Goal: Task Accomplishment & Management: Use online tool/utility

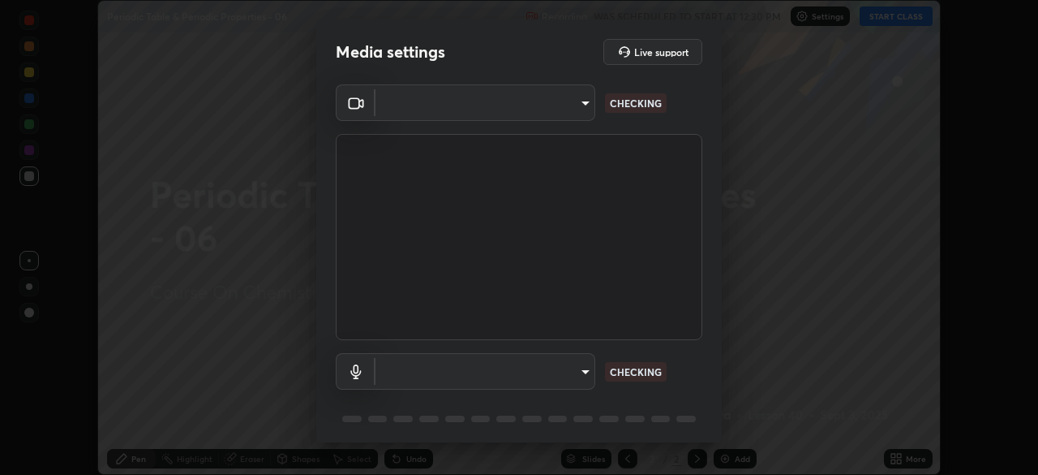
type input "8e51ced37930e971e34d94304a72bdf124377ca82fa83f25b6b4e34e328f1921"
click at [585, 372] on body "Erase all Periodic Table & Periodic Properties - 06 Recording WAS SCHEDULED TO …" at bounding box center [519, 237] width 1038 height 475
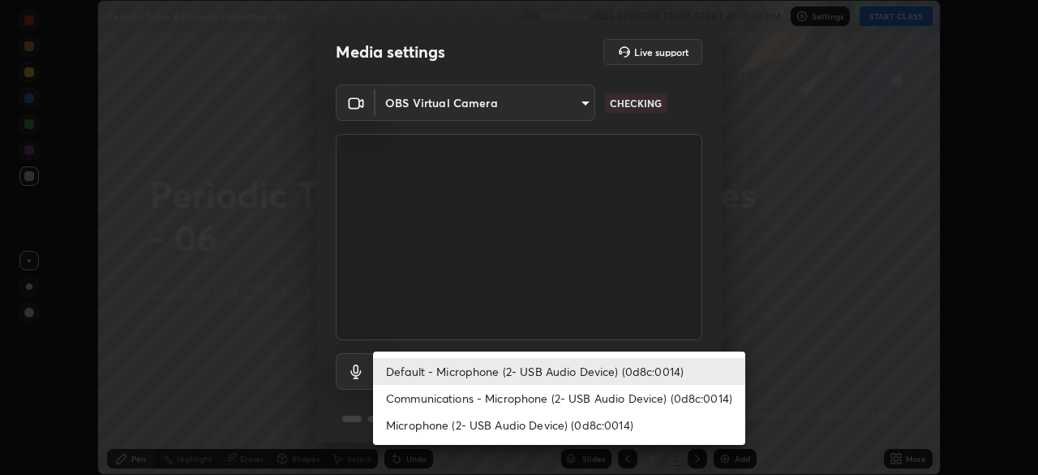
click at [578, 398] on li "Communications - Microphone (2- USB Audio Device) (0d8c:0014)" at bounding box center [559, 398] width 372 height 27
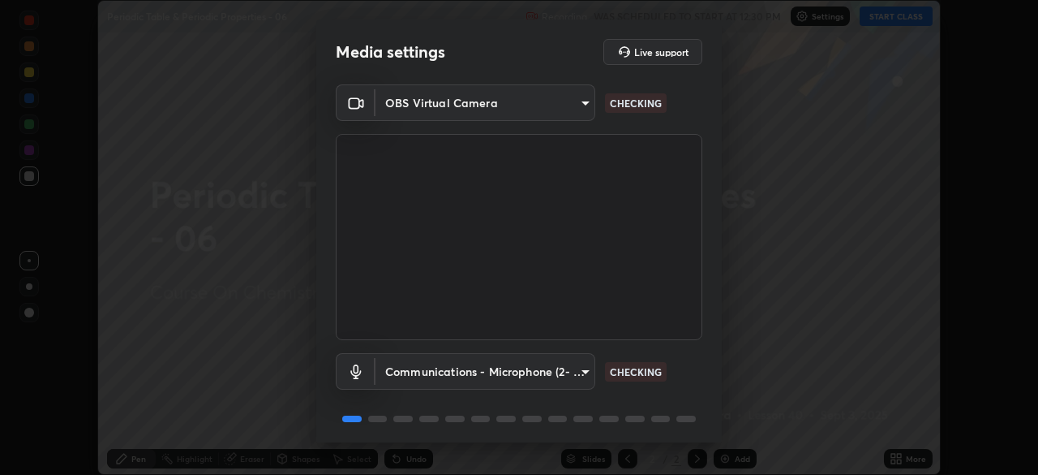
click at [578, 370] on body "Erase all Periodic Table & Periodic Properties - 06 Recording WAS SCHEDULED TO …" at bounding box center [519, 237] width 1038 height 475
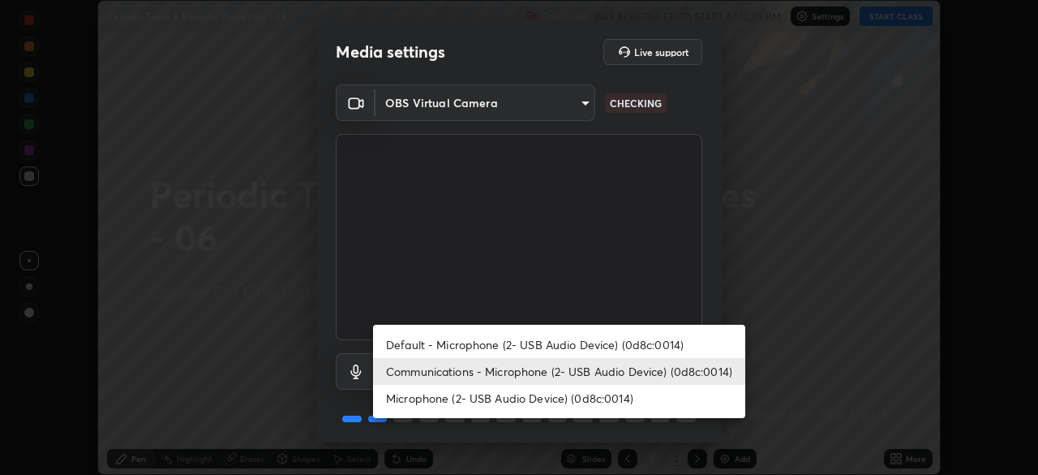
click at [577, 349] on li "Default - Microphone (2- USB Audio Device) (0d8c:0014)" at bounding box center [559, 344] width 372 height 27
type input "default"
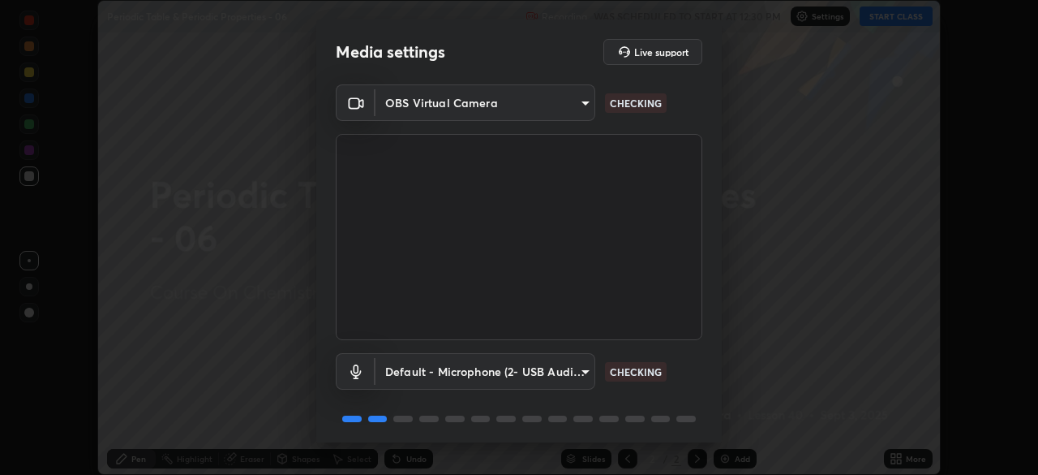
scroll to position [58, 0]
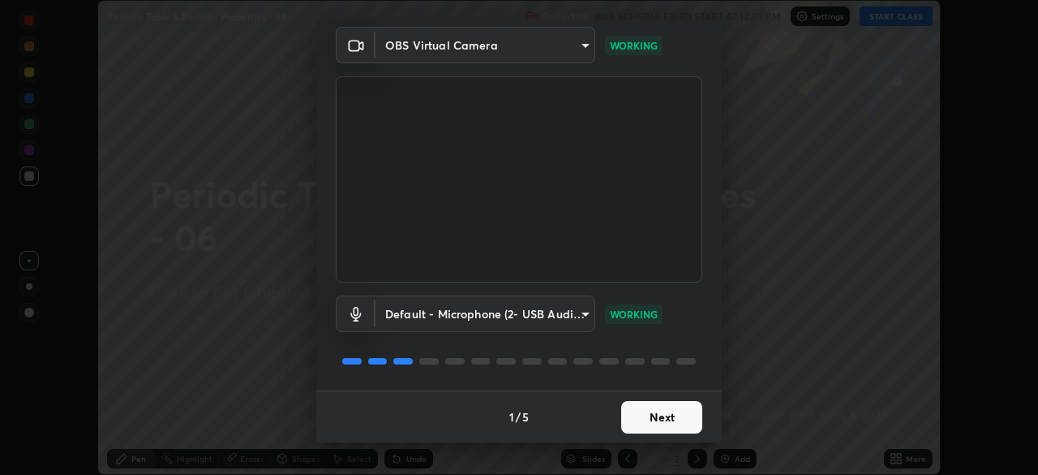
click at [661, 415] on button "Next" at bounding box center [661, 417] width 81 height 32
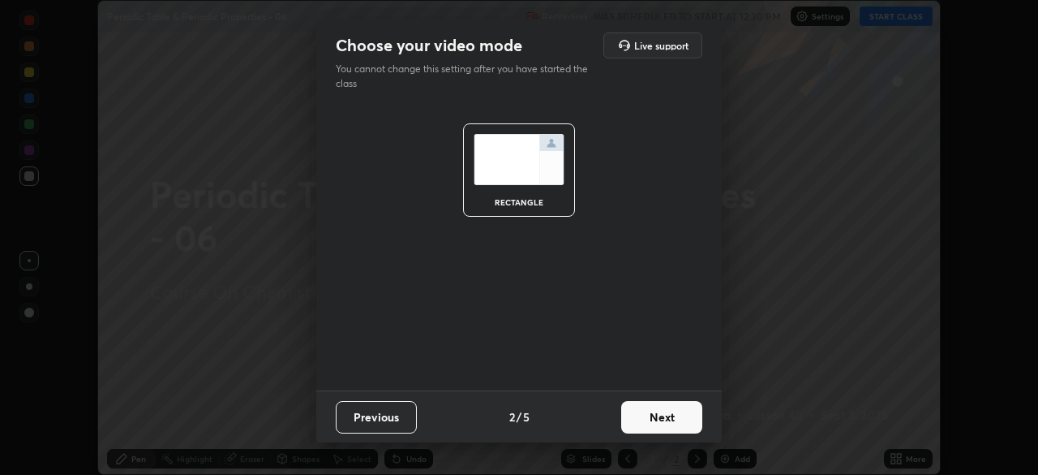
scroll to position [0, 0]
click at [669, 415] on button "Next" at bounding box center [661, 417] width 81 height 32
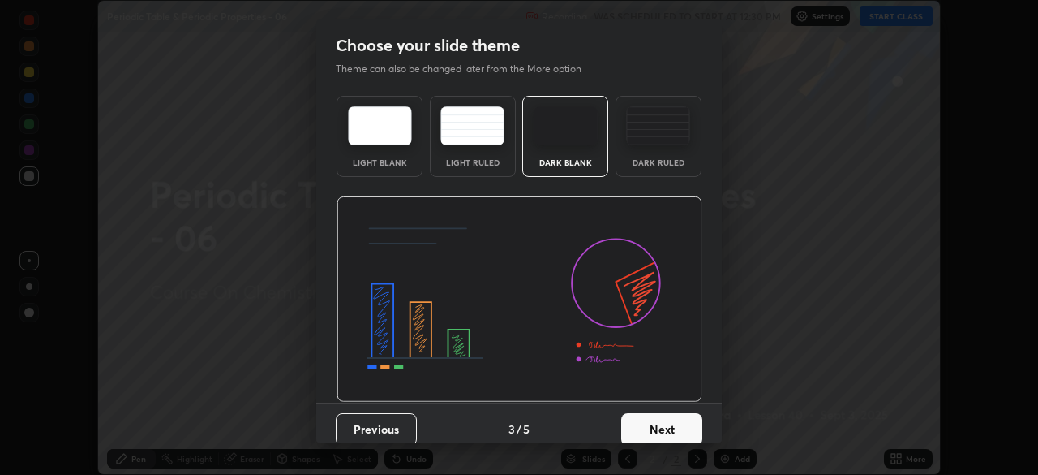
click at [681, 425] on button "Next" at bounding box center [661, 429] width 81 height 32
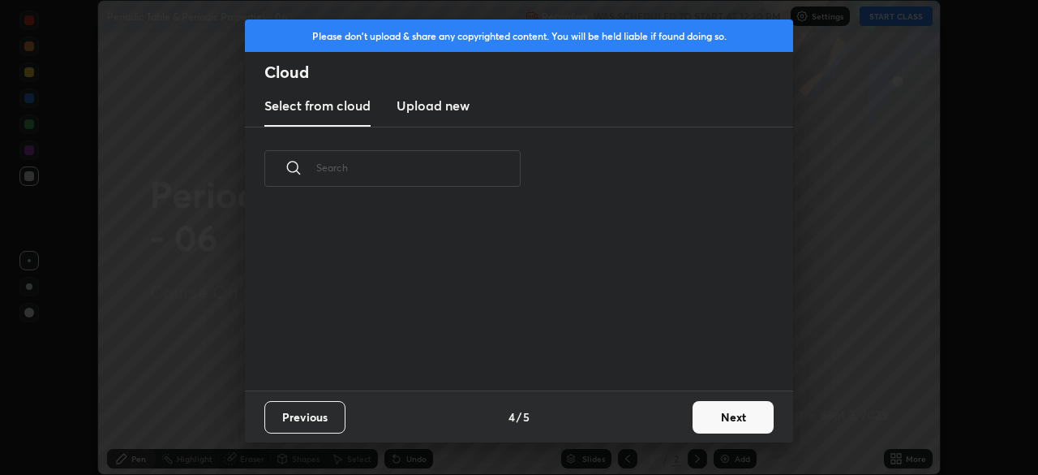
click at [703, 425] on button "Next" at bounding box center [733, 417] width 81 height 32
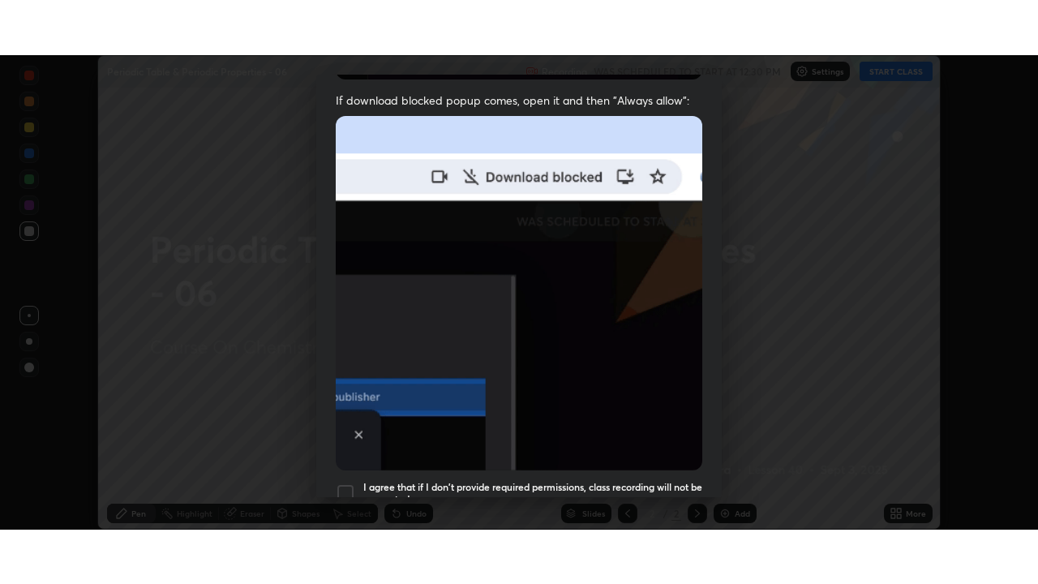
scroll to position [389, 0]
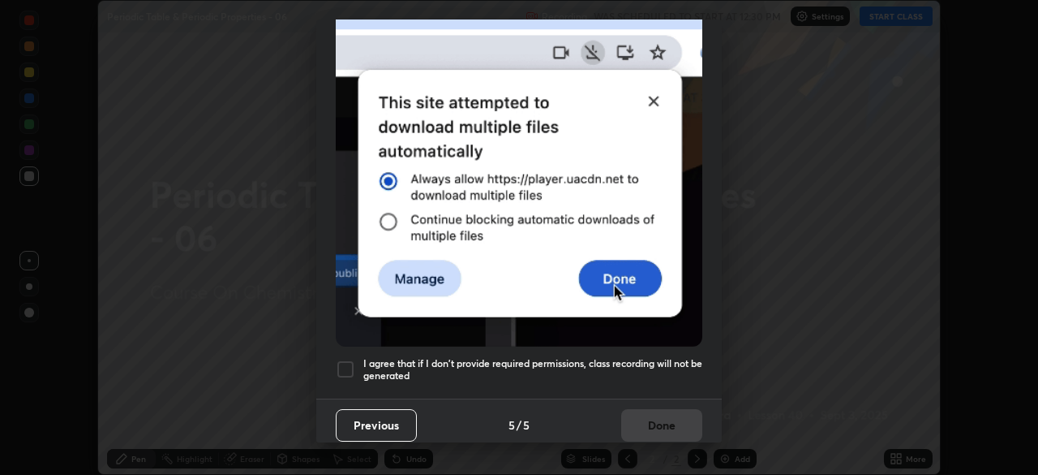
click at [635, 357] on h5 "I agree that if I don't provide required permissions, class recording will not …" at bounding box center [532, 369] width 339 height 25
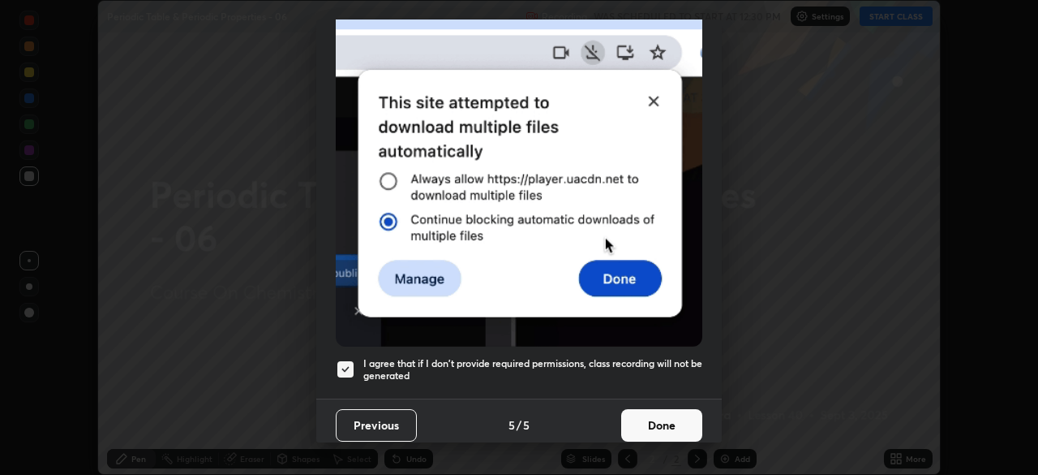
click at [651, 411] on button "Done" at bounding box center [661, 425] width 81 height 32
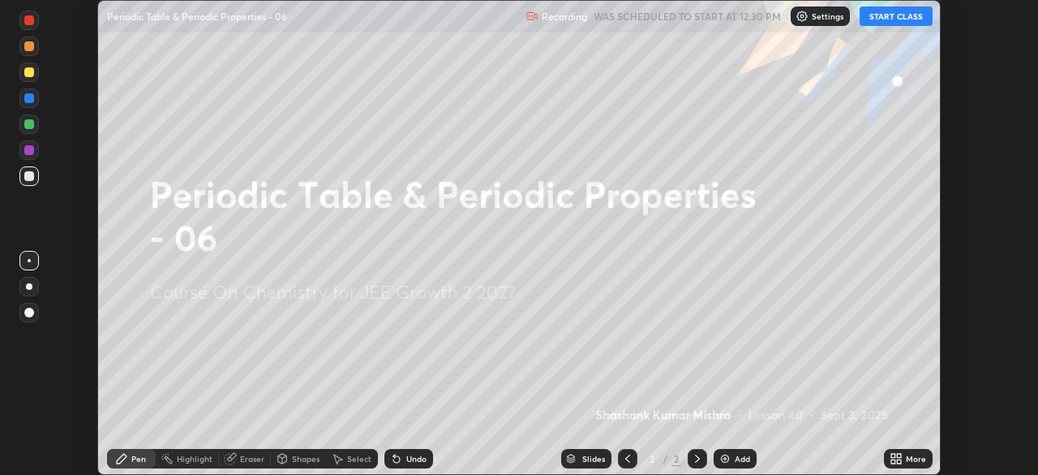
click at [892, 21] on button "START CLASS" at bounding box center [896, 15] width 73 height 19
click at [899, 459] on icon at bounding box center [899, 461] width 4 height 4
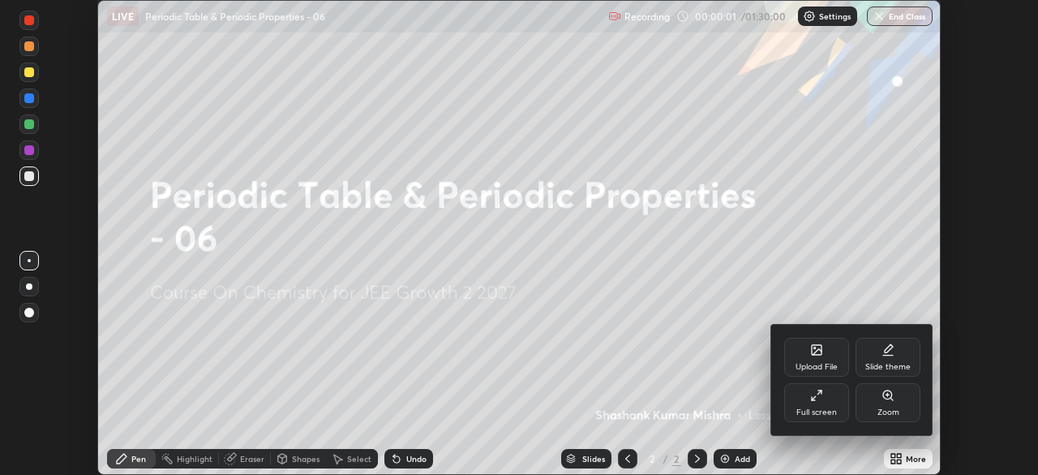
click at [825, 403] on div "Full screen" at bounding box center [816, 402] width 65 height 39
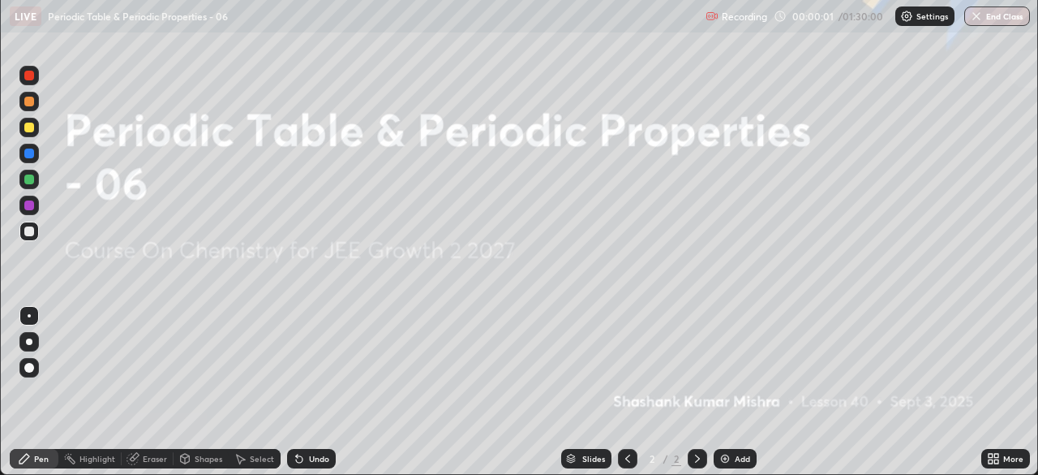
scroll to position [584, 1038]
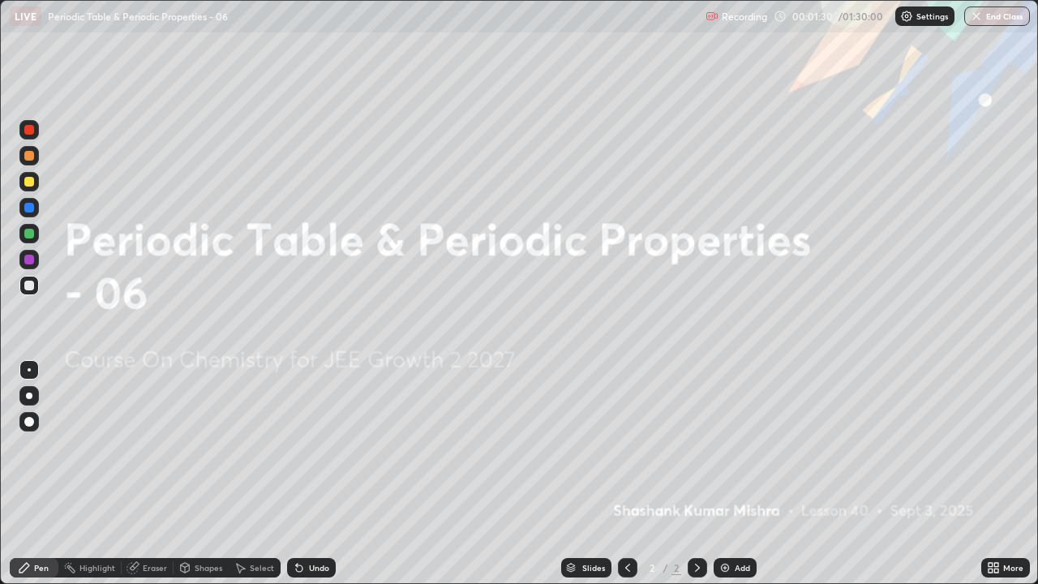
click at [723, 474] on img at bounding box center [725, 567] width 13 height 13
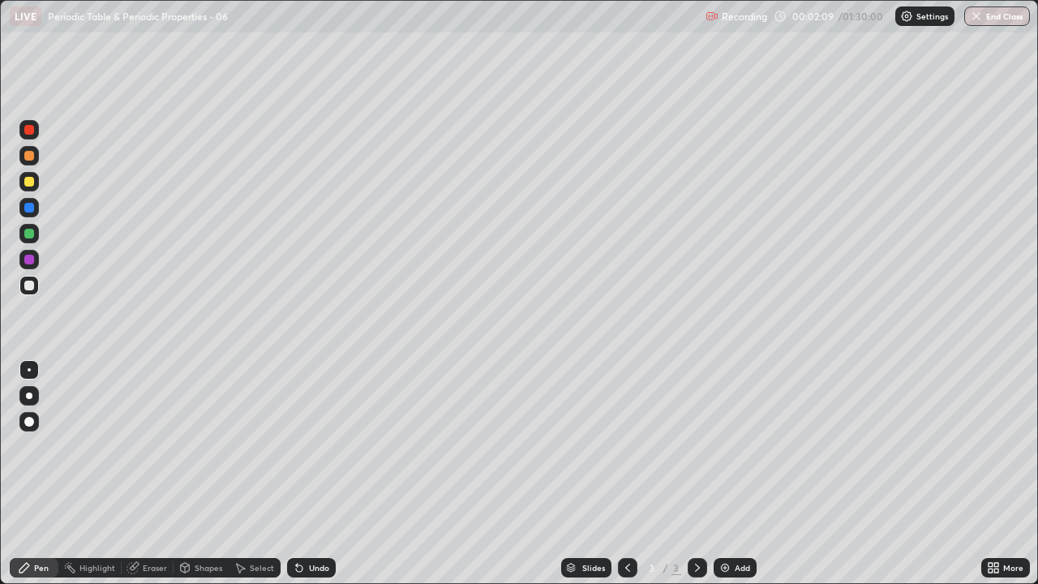
click at [28, 179] on div at bounding box center [29, 182] width 10 height 10
click at [28, 288] on div at bounding box center [29, 286] width 10 height 10
click at [313, 474] on div "Undo" at bounding box center [311, 567] width 49 height 19
click at [310, 474] on div "Undo" at bounding box center [311, 567] width 49 height 19
click at [316, 474] on div "Undo" at bounding box center [319, 568] width 20 height 8
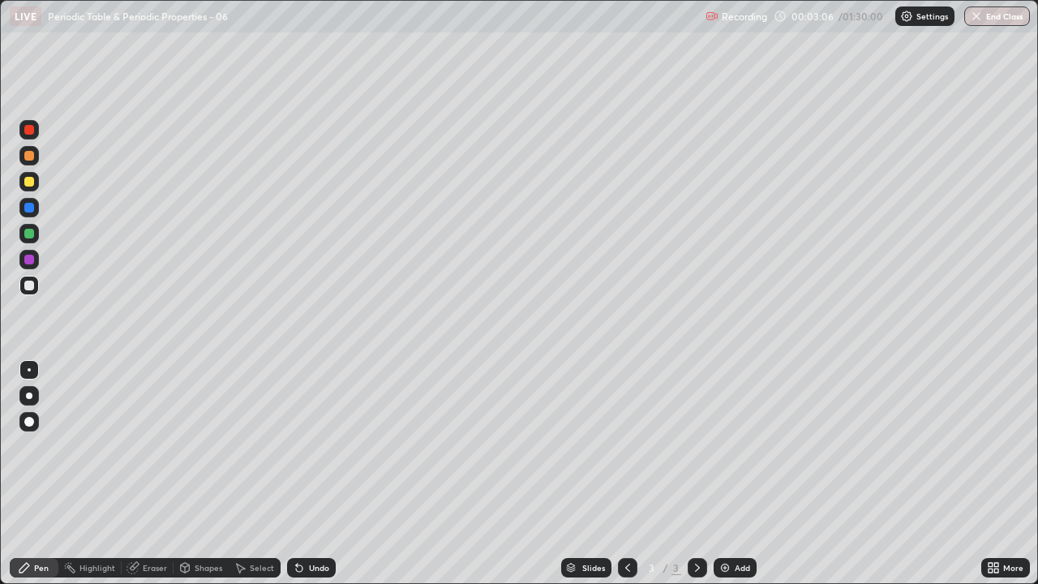
click at [316, 474] on div "Undo" at bounding box center [319, 568] width 20 height 8
click at [312, 474] on div "Undo" at bounding box center [319, 568] width 20 height 8
click at [310, 474] on div "Undo" at bounding box center [311, 567] width 49 height 19
click at [309, 474] on div "Undo" at bounding box center [319, 568] width 20 height 8
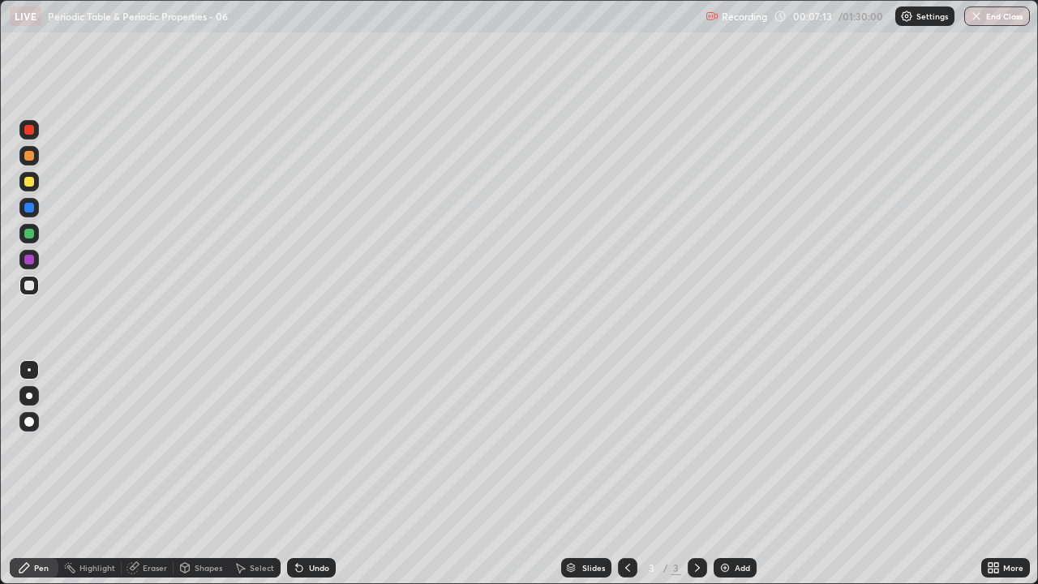
click at [31, 236] on div at bounding box center [29, 234] width 10 height 10
click at [31, 290] on div at bounding box center [29, 286] width 10 height 10
click at [147, 474] on div "Eraser" at bounding box center [155, 568] width 24 height 8
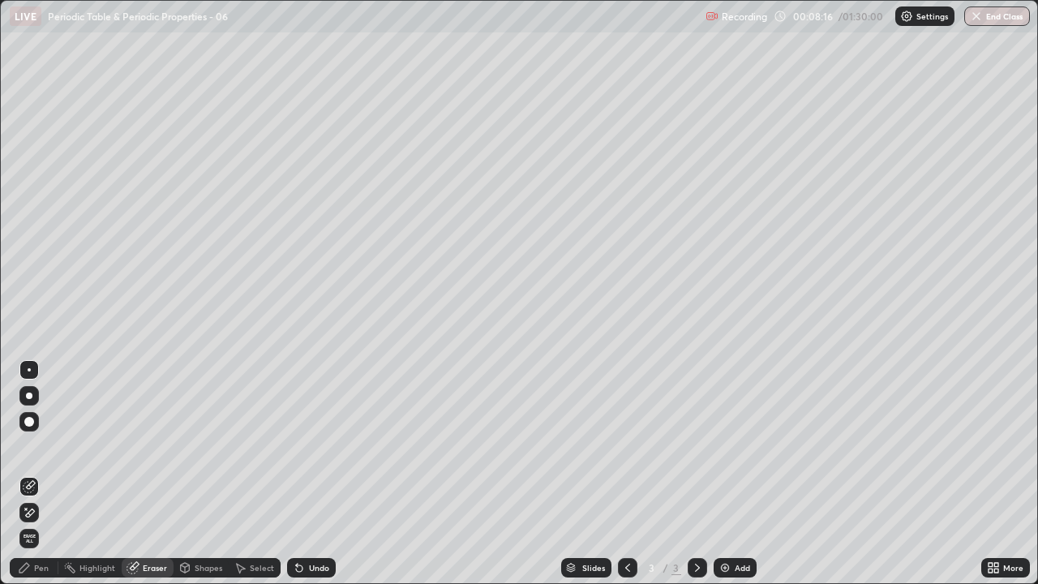
click at [35, 474] on div "Pen" at bounding box center [41, 568] width 15 height 8
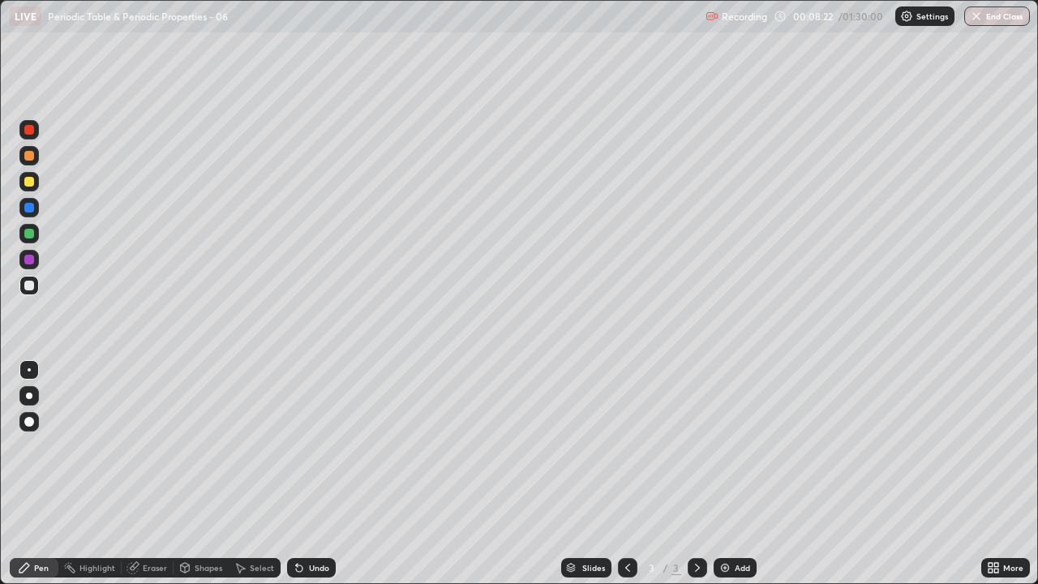
click at [148, 474] on div "Eraser" at bounding box center [155, 568] width 24 height 8
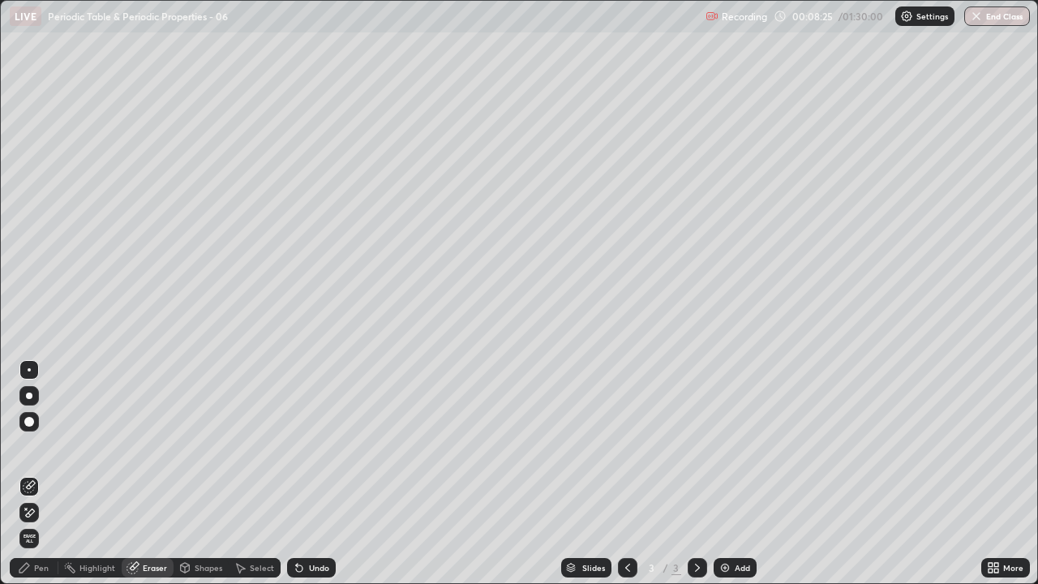
click at [43, 474] on div "Pen" at bounding box center [41, 568] width 15 height 8
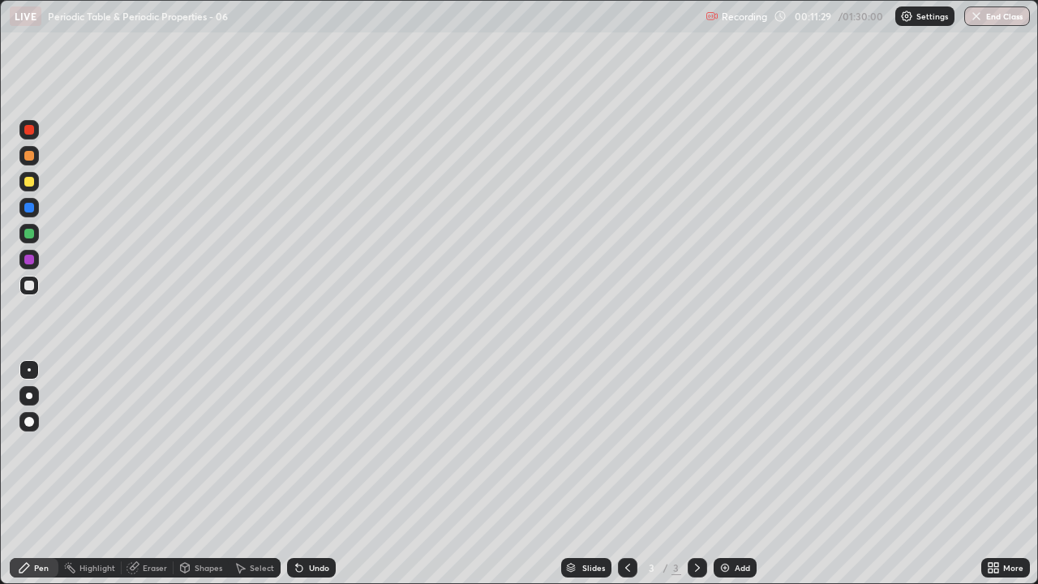
click at [726, 474] on img at bounding box center [725, 567] width 13 height 13
click at [148, 474] on div "Eraser" at bounding box center [148, 567] width 52 height 19
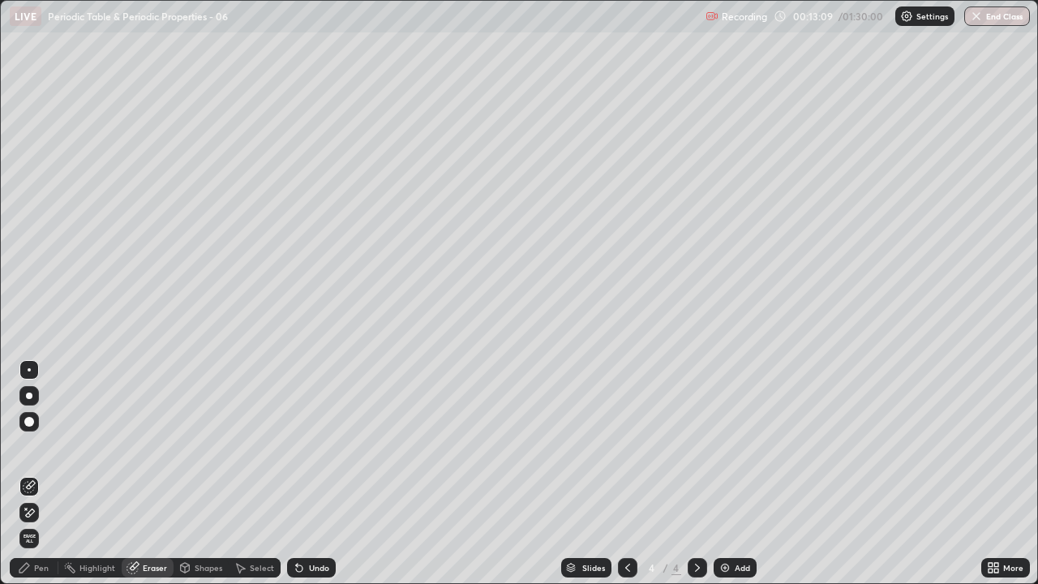
click at [35, 474] on div "Pen" at bounding box center [41, 568] width 15 height 8
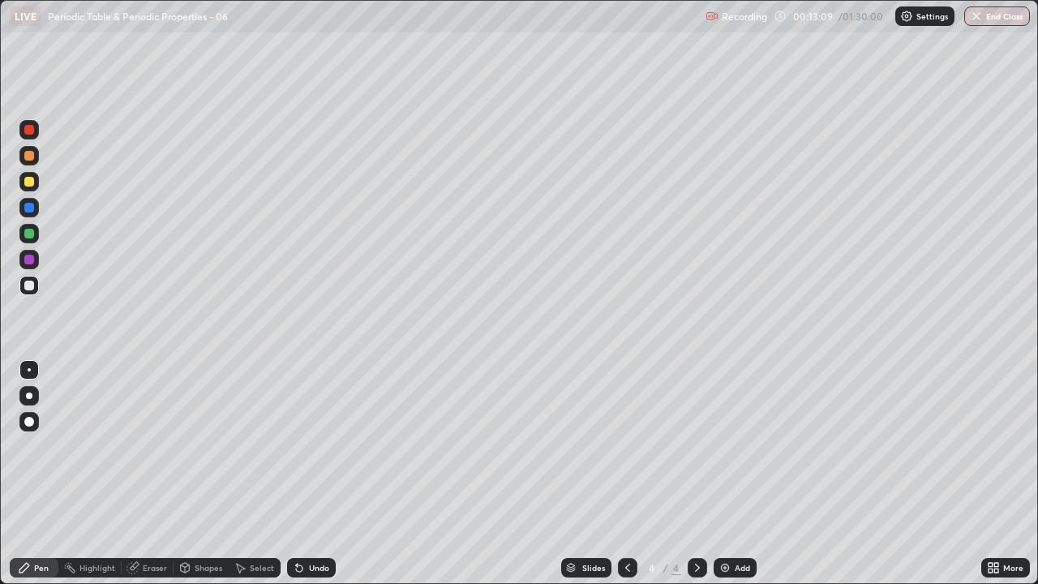
click at [28, 474] on icon at bounding box center [24, 568] width 10 height 10
click at [321, 474] on div "Undo" at bounding box center [319, 568] width 20 height 8
click at [722, 474] on img at bounding box center [725, 567] width 13 height 13
click at [309, 474] on div "Undo" at bounding box center [311, 567] width 49 height 19
click at [310, 474] on div "Undo" at bounding box center [319, 568] width 20 height 8
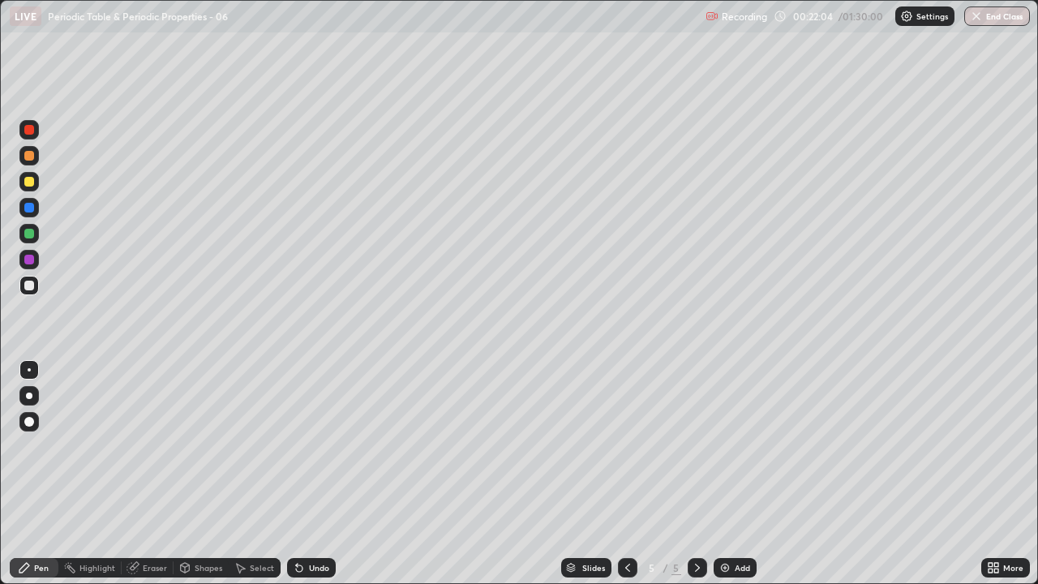
click at [308, 474] on div "Undo" at bounding box center [311, 567] width 49 height 19
click at [312, 474] on div "Undo" at bounding box center [311, 567] width 49 height 19
click at [315, 474] on div "Undo" at bounding box center [311, 567] width 49 height 19
click at [324, 474] on div "Undo" at bounding box center [319, 568] width 20 height 8
click at [305, 474] on div "Undo" at bounding box center [311, 567] width 49 height 19
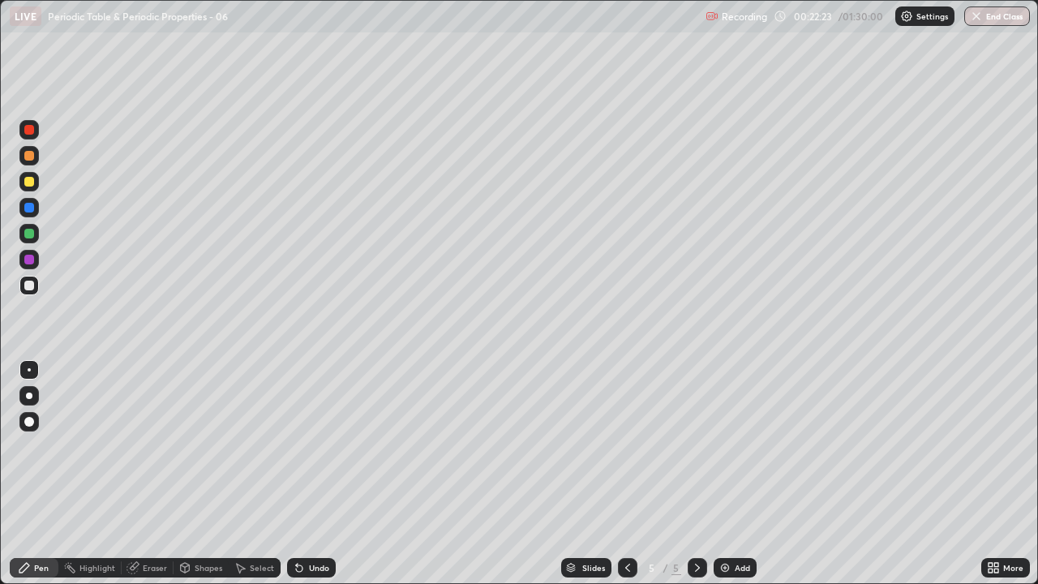
click at [306, 474] on div "Undo" at bounding box center [311, 567] width 49 height 19
click at [304, 474] on div "Undo" at bounding box center [311, 567] width 49 height 19
click at [320, 474] on div "Undo" at bounding box center [319, 568] width 20 height 8
click at [314, 474] on div "Undo" at bounding box center [311, 567] width 49 height 19
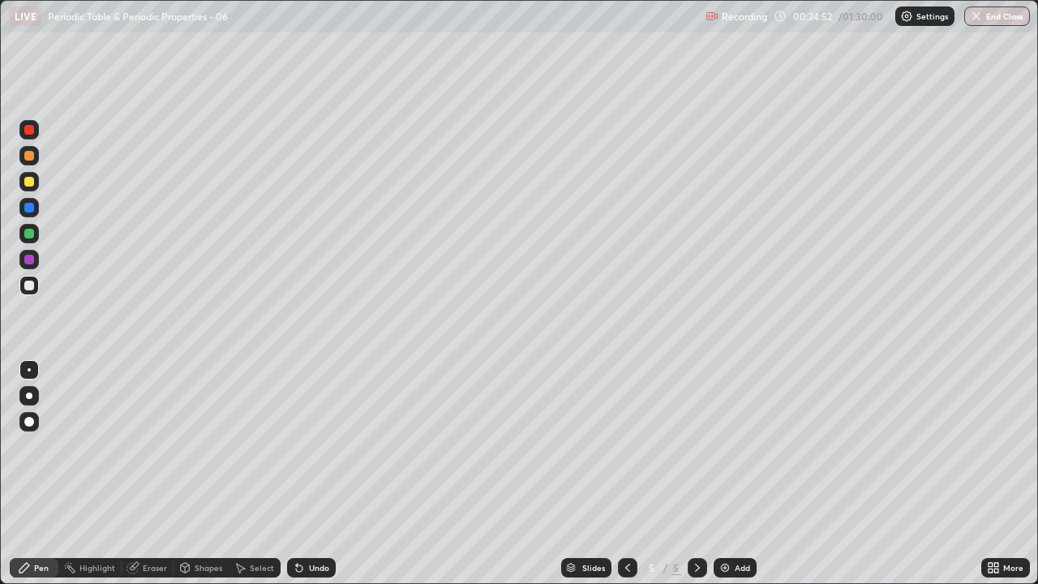
click at [297, 474] on icon at bounding box center [299, 568] width 6 height 6
click at [304, 474] on div "Undo" at bounding box center [311, 567] width 49 height 19
click at [303, 474] on icon at bounding box center [299, 567] width 13 height 13
click at [313, 474] on div "Undo" at bounding box center [311, 567] width 49 height 19
click at [198, 474] on div "Shapes" at bounding box center [209, 568] width 28 height 8
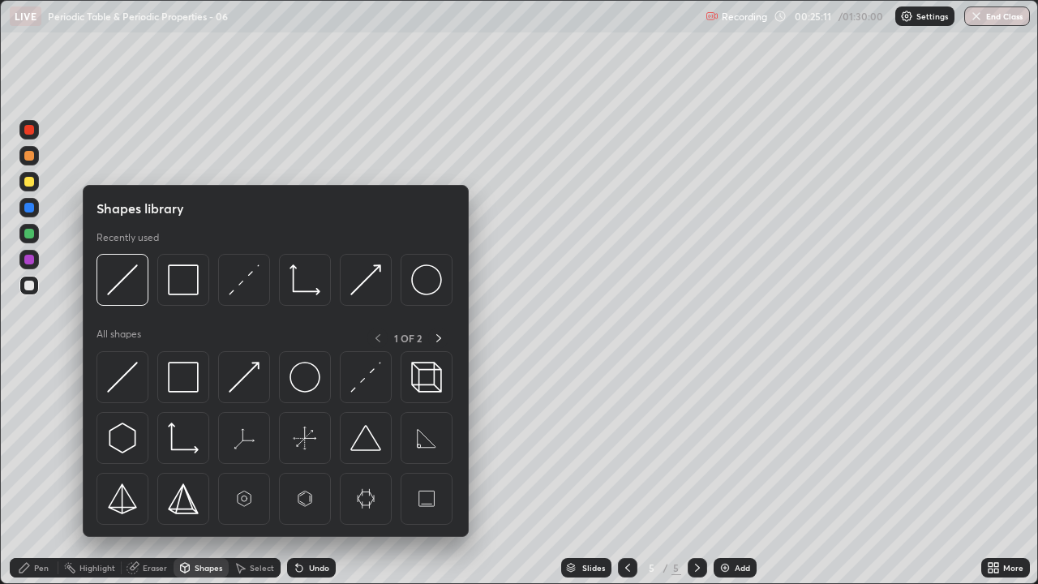
click at [141, 474] on div "Eraser" at bounding box center [148, 567] width 52 height 19
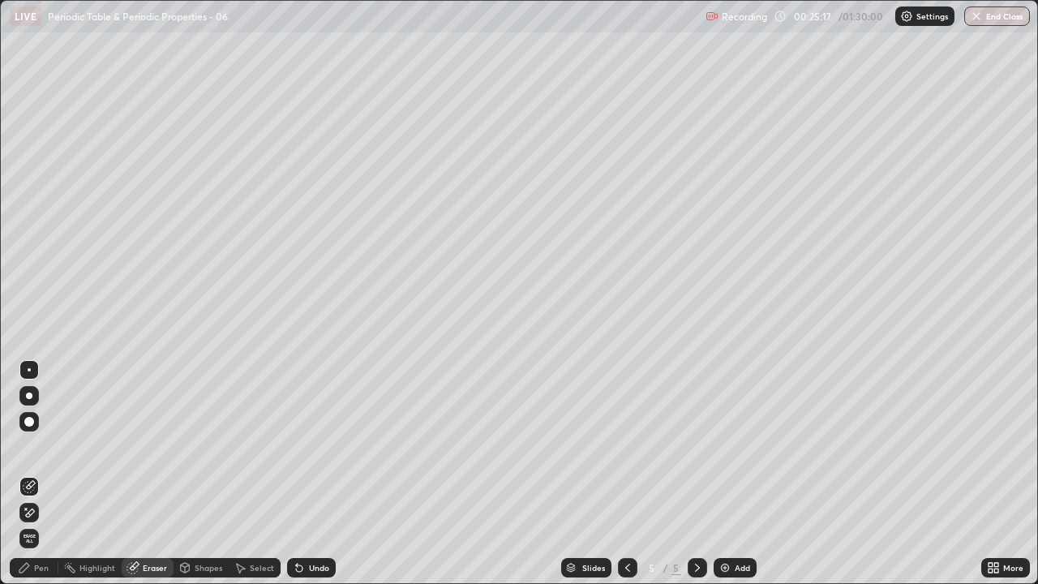
click at [36, 474] on div "Pen" at bounding box center [41, 568] width 15 height 8
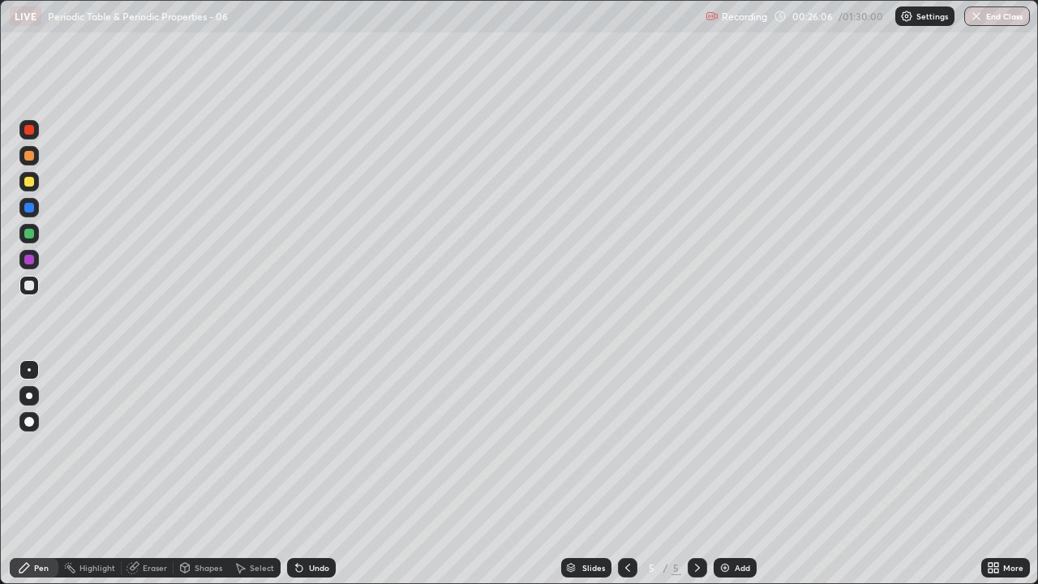
click at [246, 474] on div "Select" at bounding box center [255, 567] width 52 height 19
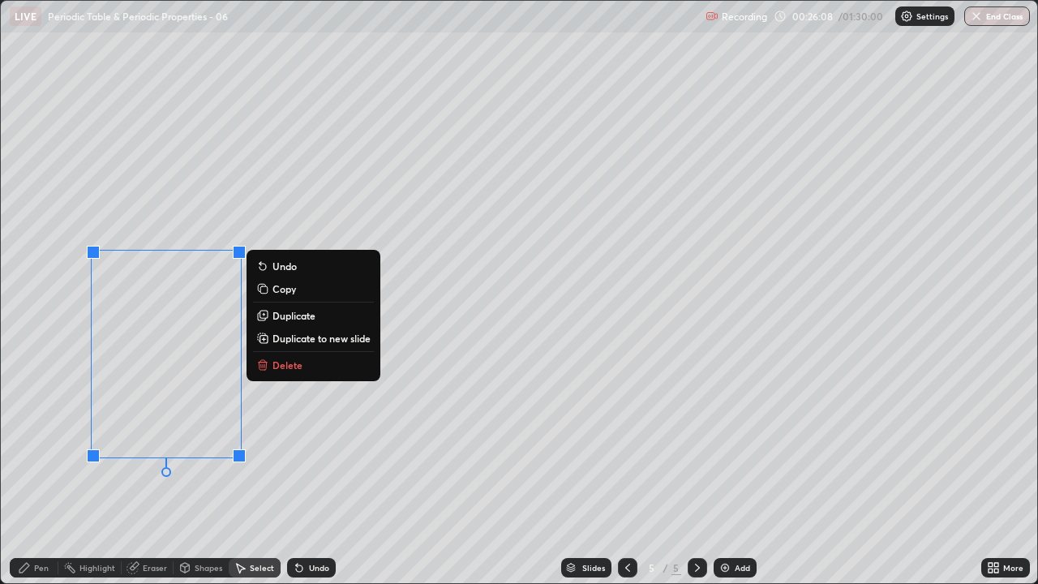
click at [278, 367] on p "Delete" at bounding box center [288, 365] width 30 height 13
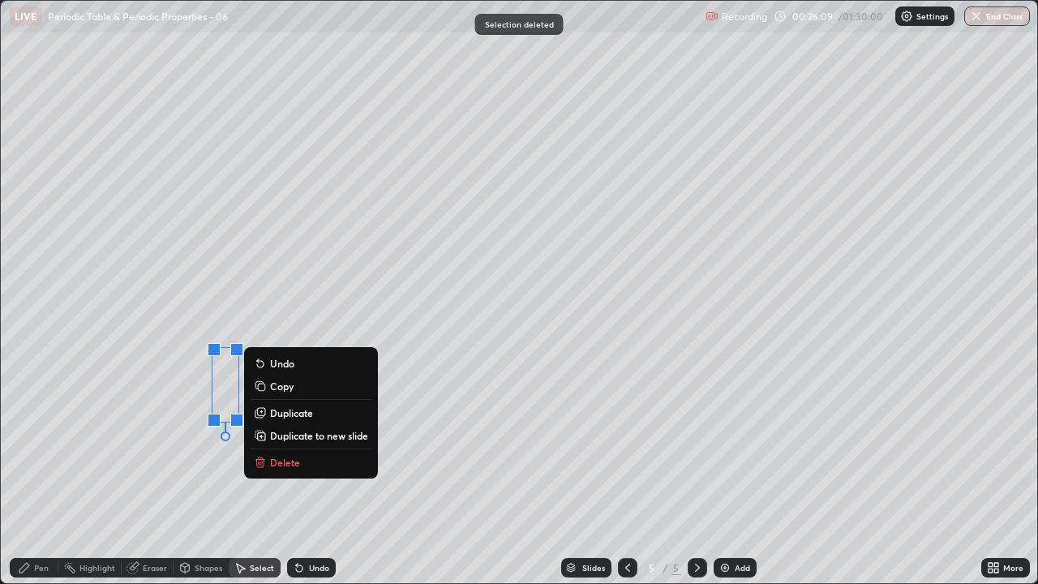
click at [281, 466] on p "Delete" at bounding box center [285, 462] width 30 height 13
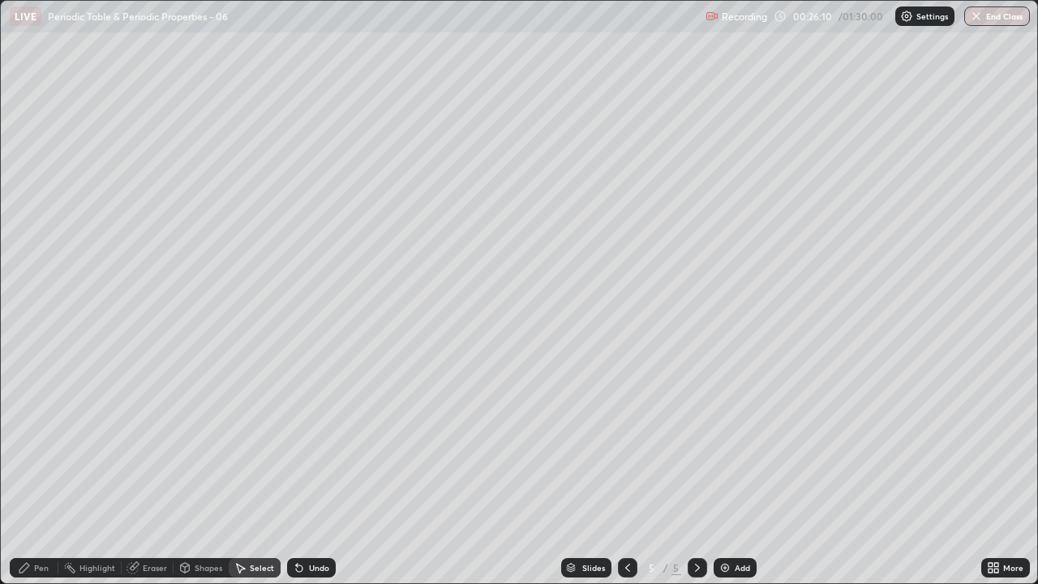
click at [34, 474] on div "Pen" at bounding box center [41, 568] width 15 height 8
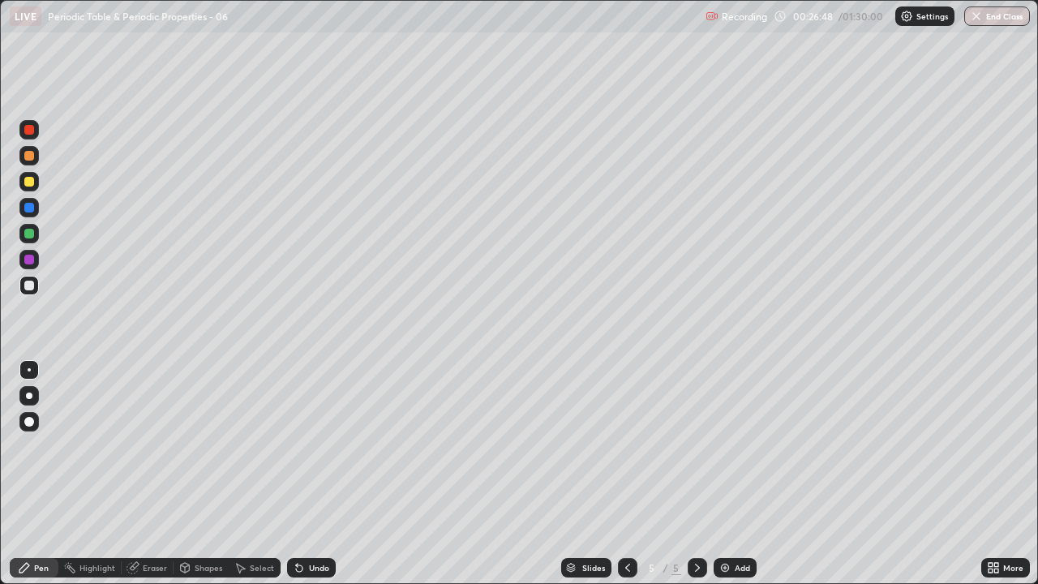
click at [732, 474] on div "Add" at bounding box center [735, 567] width 43 height 19
click at [309, 474] on div "Undo" at bounding box center [319, 568] width 20 height 8
click at [199, 474] on div "Shapes" at bounding box center [209, 568] width 28 height 8
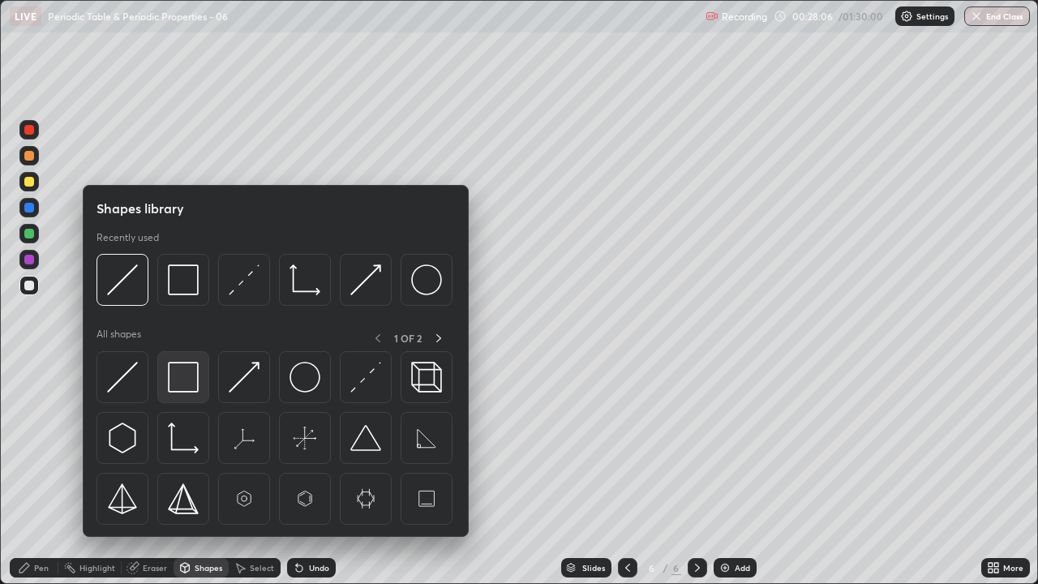
click at [187, 382] on img at bounding box center [183, 377] width 31 height 31
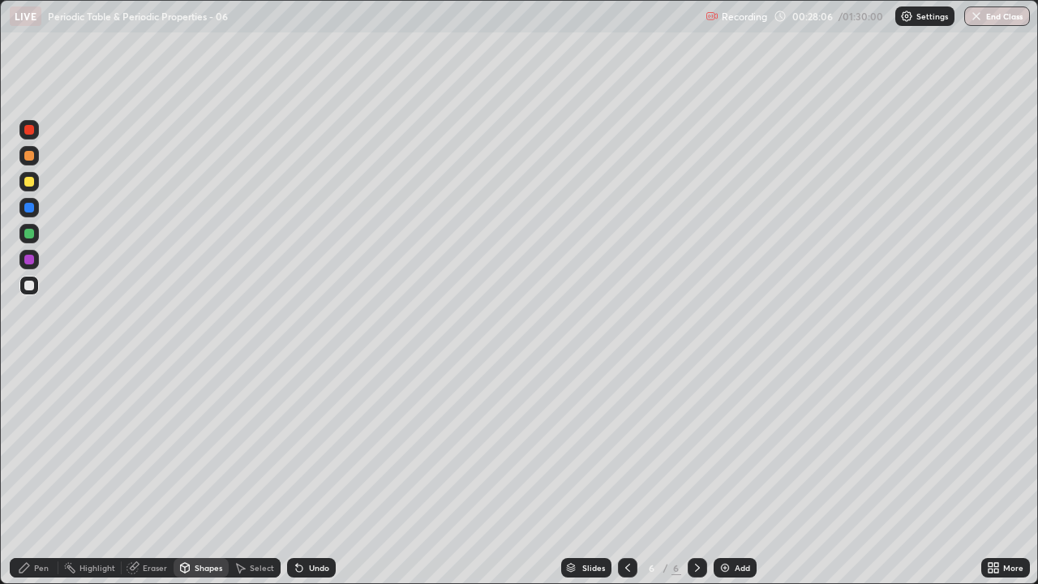
click at [30, 234] on div at bounding box center [29, 234] width 10 height 10
click at [311, 474] on div "Undo" at bounding box center [311, 567] width 49 height 19
click at [44, 474] on div "Pen" at bounding box center [41, 568] width 15 height 8
click at [29, 286] on div at bounding box center [29, 286] width 10 height 10
click at [311, 474] on div "Undo" at bounding box center [319, 568] width 20 height 8
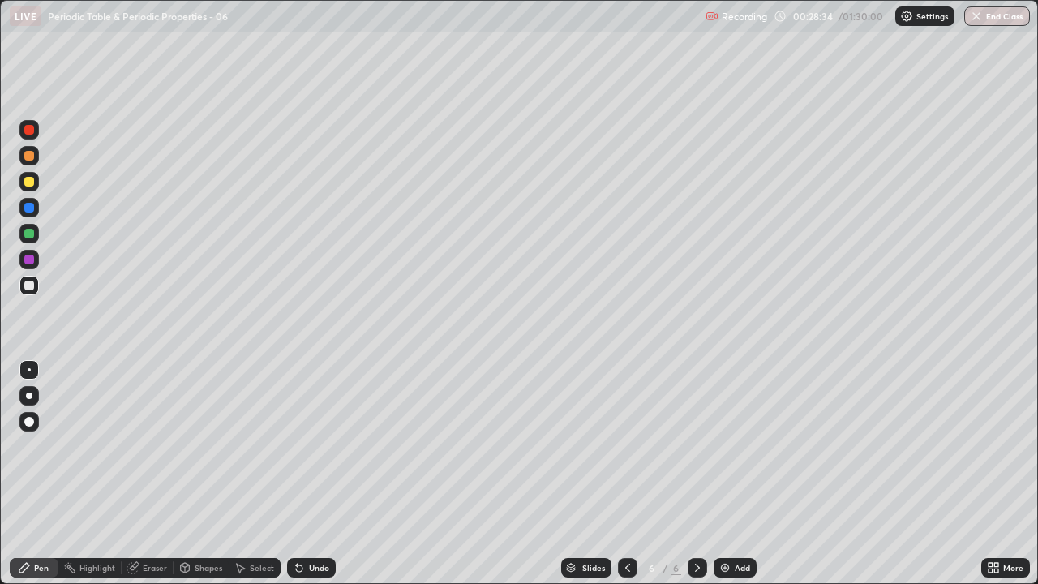
click at [306, 474] on div "Undo" at bounding box center [311, 567] width 49 height 19
click at [720, 474] on div "Add" at bounding box center [735, 567] width 43 height 19
click at [316, 474] on div "Undo" at bounding box center [319, 568] width 20 height 8
click at [314, 474] on div "Undo" at bounding box center [319, 568] width 20 height 8
click at [152, 474] on div "Eraser" at bounding box center [155, 568] width 24 height 8
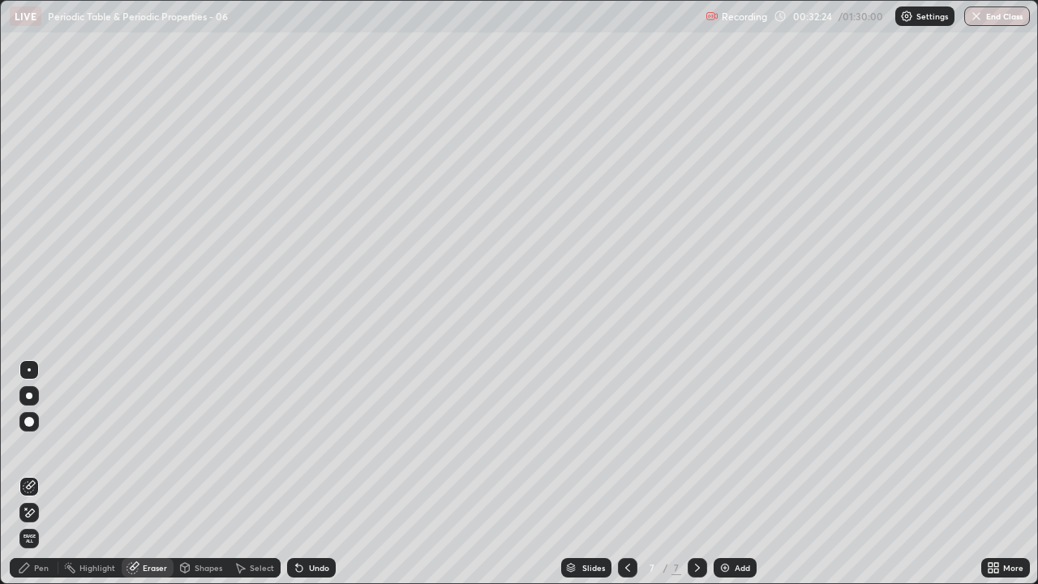
click at [47, 474] on div "Pen" at bounding box center [34, 567] width 49 height 19
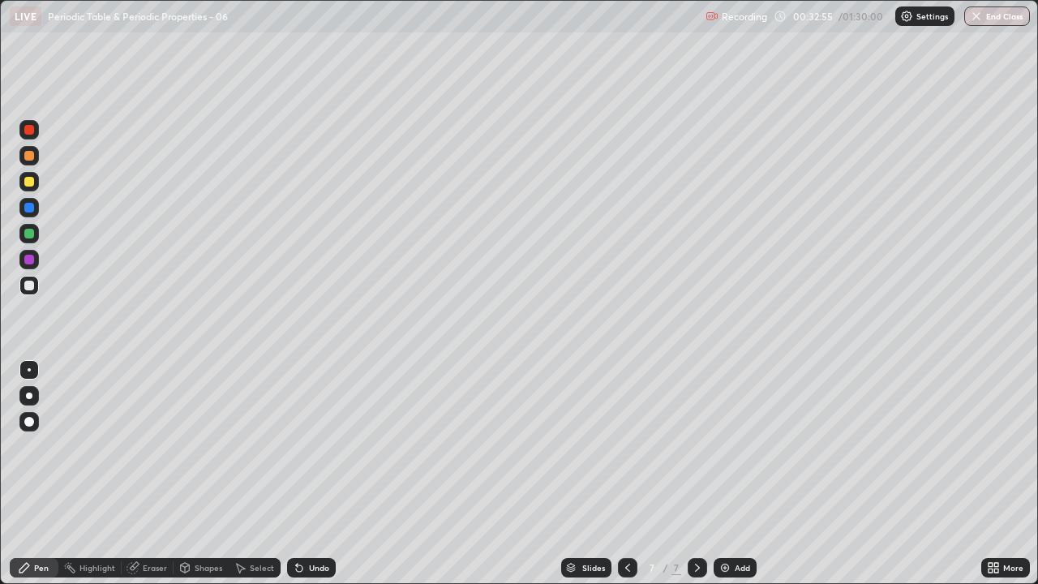
click at [32, 236] on div at bounding box center [29, 234] width 10 height 10
click at [31, 281] on div at bounding box center [29, 286] width 10 height 10
click at [36, 239] on div at bounding box center [28, 233] width 19 height 19
click at [32, 286] on div at bounding box center [29, 286] width 10 height 10
click at [724, 474] on img at bounding box center [725, 567] width 13 height 13
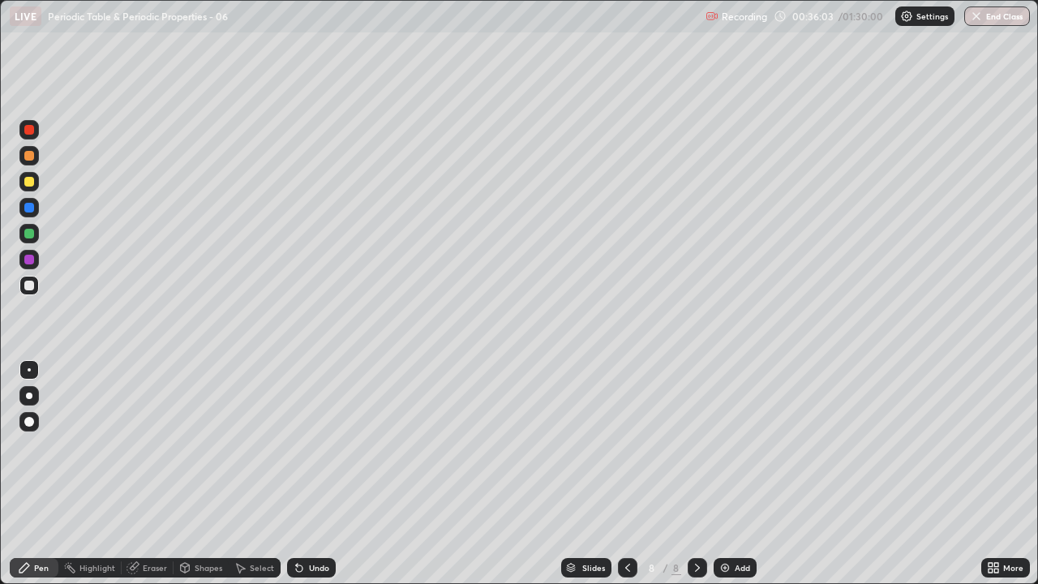
click at [627, 474] on icon at bounding box center [627, 568] width 5 height 8
click at [696, 474] on icon at bounding box center [697, 567] width 13 height 13
click at [201, 474] on div "Shapes" at bounding box center [209, 568] width 28 height 8
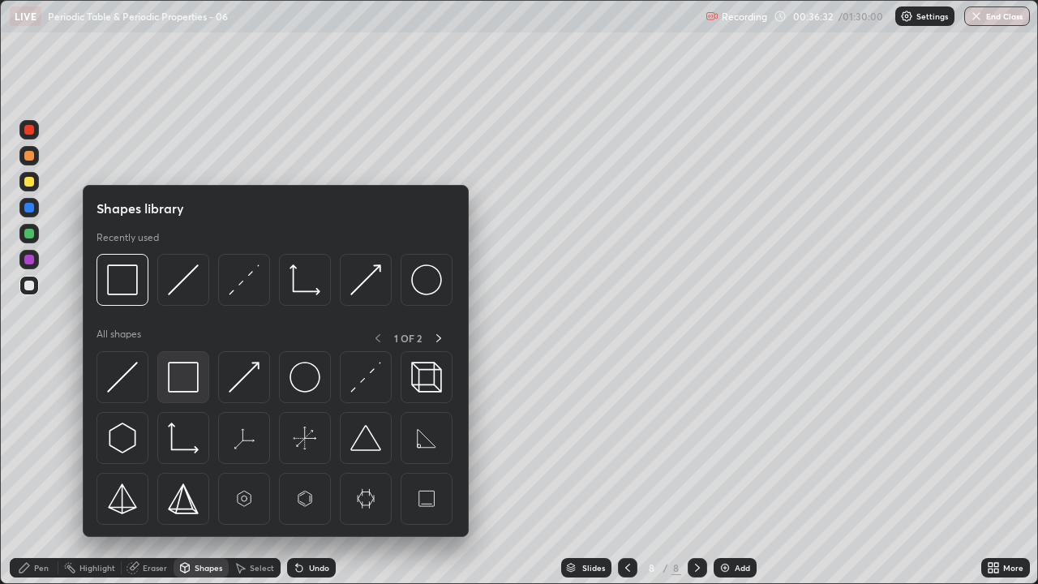
click at [180, 376] on img at bounding box center [183, 377] width 31 height 31
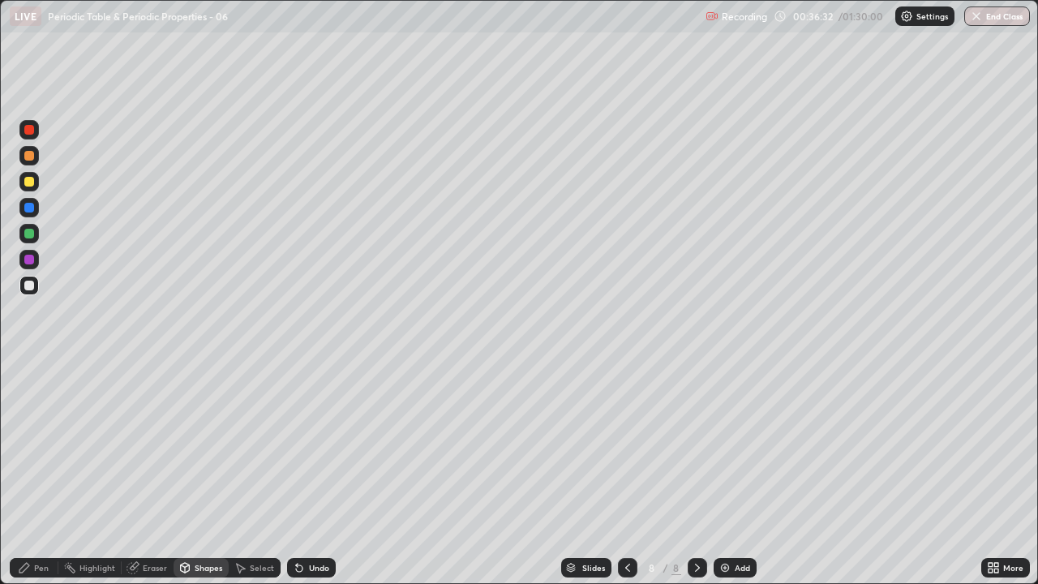
click at [29, 237] on div at bounding box center [29, 234] width 10 height 10
click at [40, 474] on div "Pen" at bounding box center [41, 568] width 15 height 8
click at [30, 286] on div at bounding box center [29, 286] width 10 height 10
click at [258, 474] on div "Select" at bounding box center [262, 568] width 24 height 8
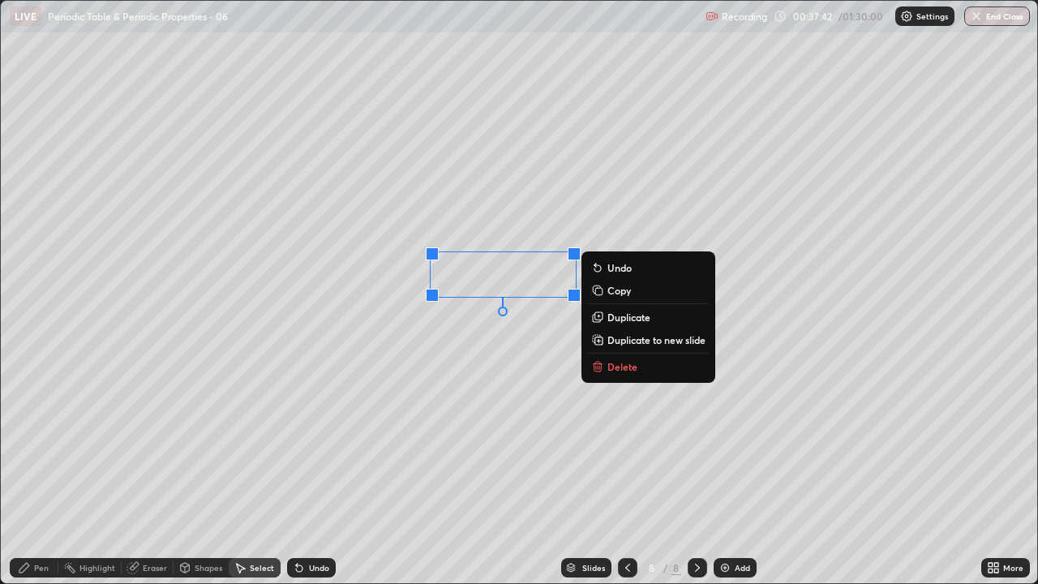
click at [38, 474] on div "Pen" at bounding box center [41, 568] width 15 height 8
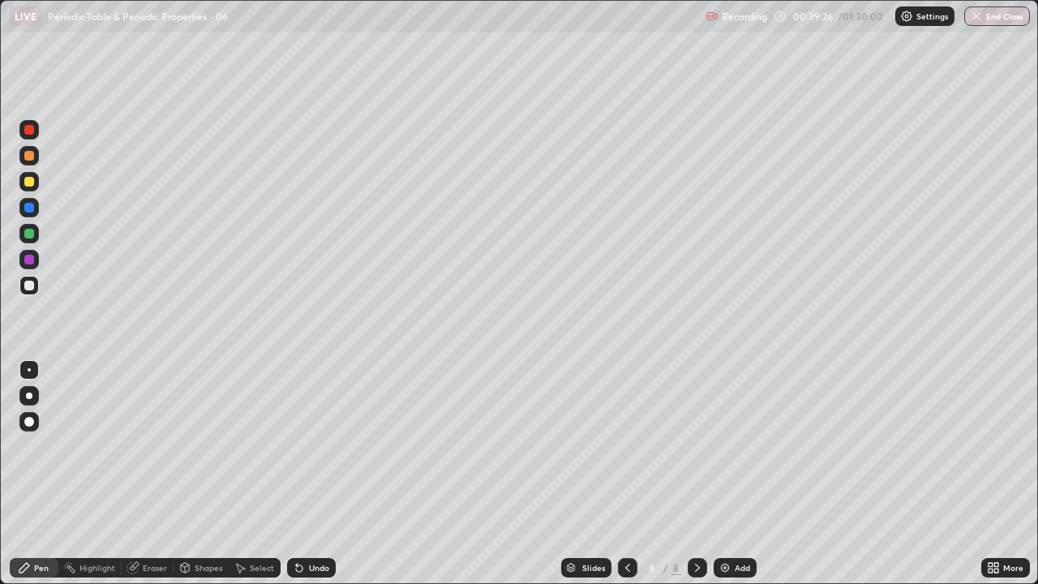
click at [724, 474] on img at bounding box center [725, 567] width 13 height 13
click at [312, 474] on div "Undo" at bounding box center [311, 567] width 49 height 19
click at [314, 474] on div "Undo" at bounding box center [319, 568] width 20 height 8
click at [312, 474] on div "Undo" at bounding box center [319, 568] width 20 height 8
click at [725, 474] on img at bounding box center [725, 567] width 13 height 13
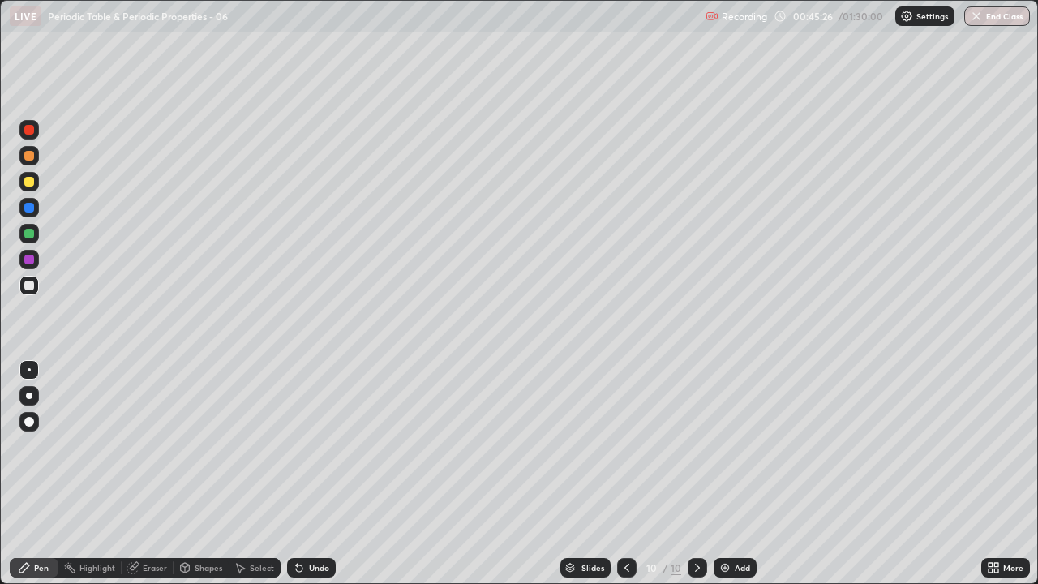
click at [306, 474] on div "Undo" at bounding box center [311, 567] width 49 height 19
click at [726, 474] on img at bounding box center [725, 567] width 13 height 13
click at [306, 474] on div "Undo" at bounding box center [311, 567] width 49 height 19
click at [309, 474] on div "Undo" at bounding box center [319, 568] width 20 height 8
click at [311, 474] on div "Undo" at bounding box center [319, 568] width 20 height 8
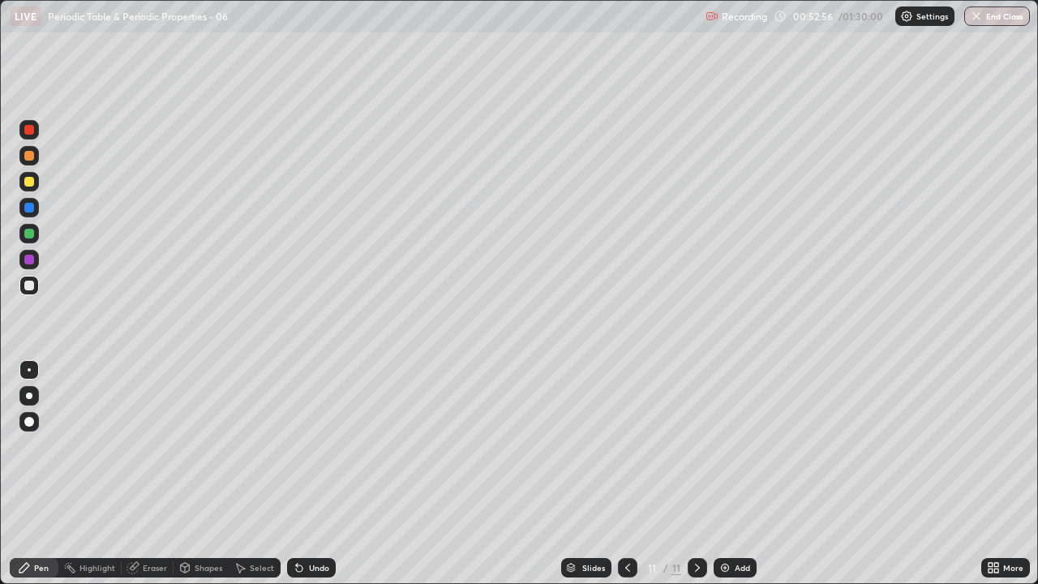
click at [621, 474] on icon at bounding box center [627, 567] width 13 height 13
click at [618, 474] on div at bounding box center [627, 567] width 19 height 19
click at [619, 474] on div at bounding box center [627, 567] width 19 height 19
click at [626, 474] on icon at bounding box center [627, 567] width 13 height 13
click at [696, 474] on icon at bounding box center [697, 567] width 13 height 13
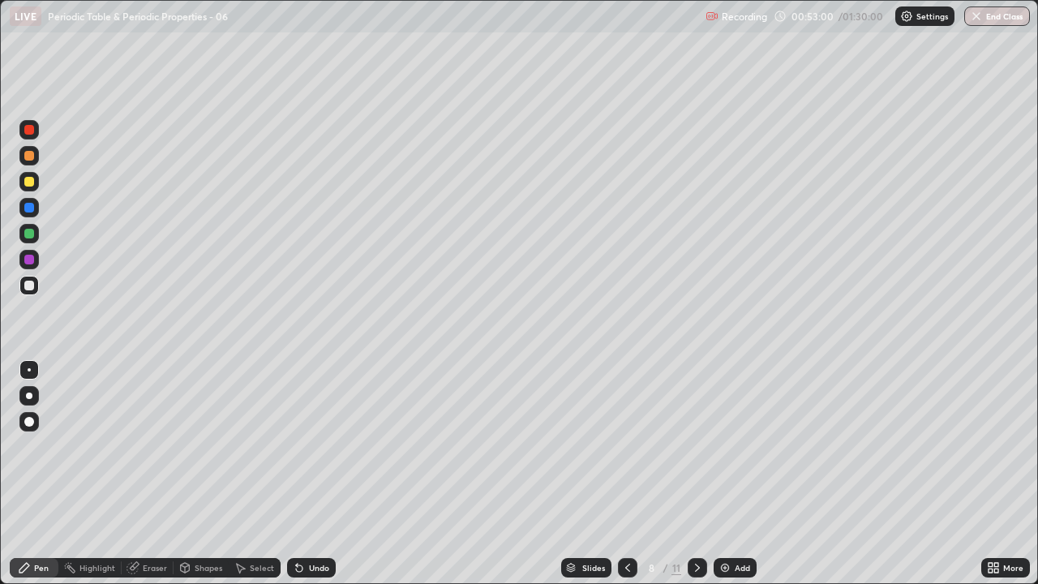
click at [697, 474] on icon at bounding box center [697, 568] width 5 height 8
click at [698, 474] on icon at bounding box center [697, 567] width 13 height 13
click at [696, 474] on icon at bounding box center [697, 567] width 13 height 13
click at [153, 474] on div "Eraser" at bounding box center [155, 568] width 24 height 8
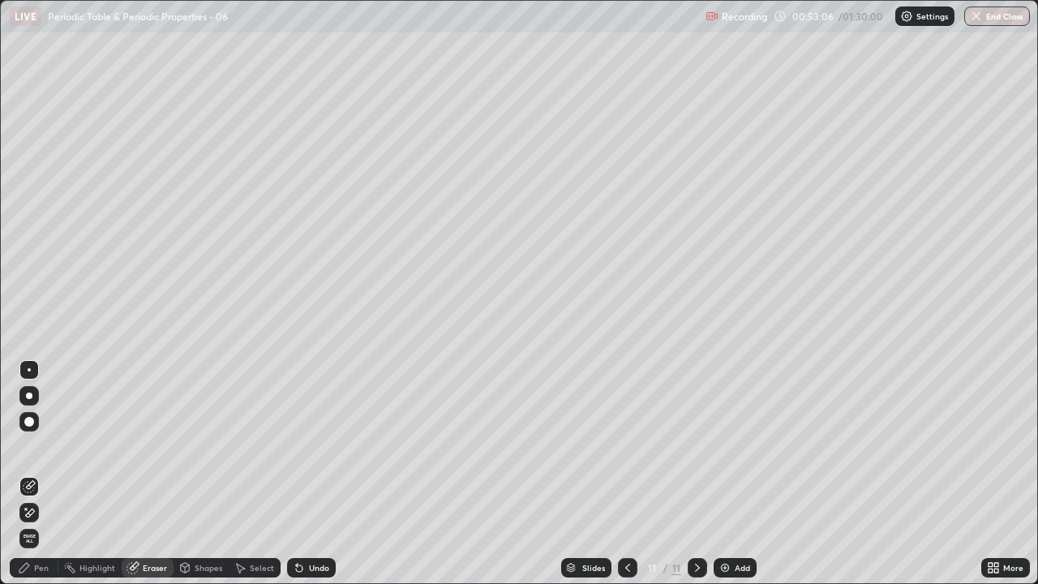
click at [51, 474] on div "Pen" at bounding box center [34, 567] width 49 height 19
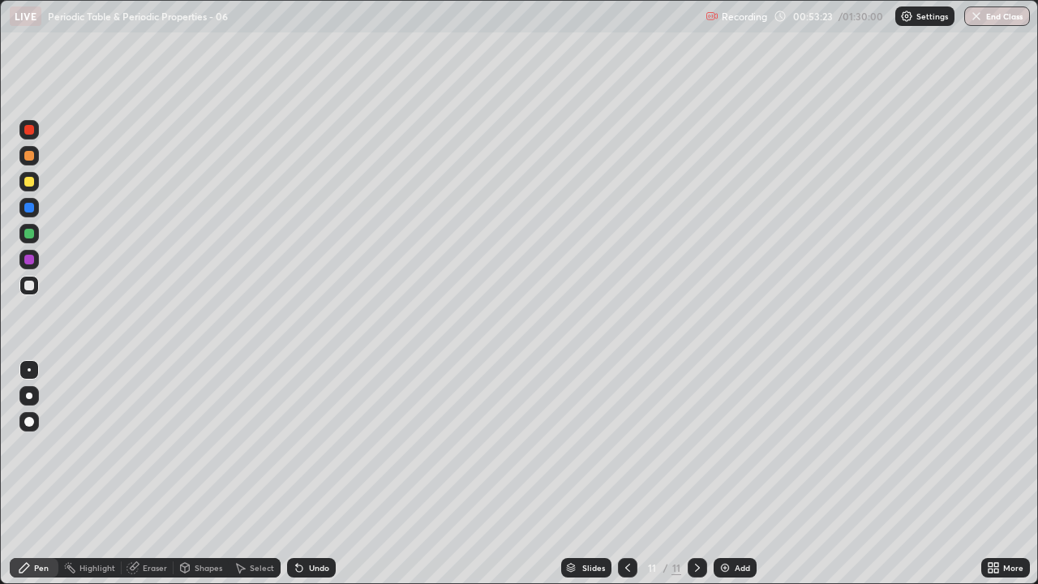
click at [256, 474] on div "Select" at bounding box center [262, 568] width 24 height 8
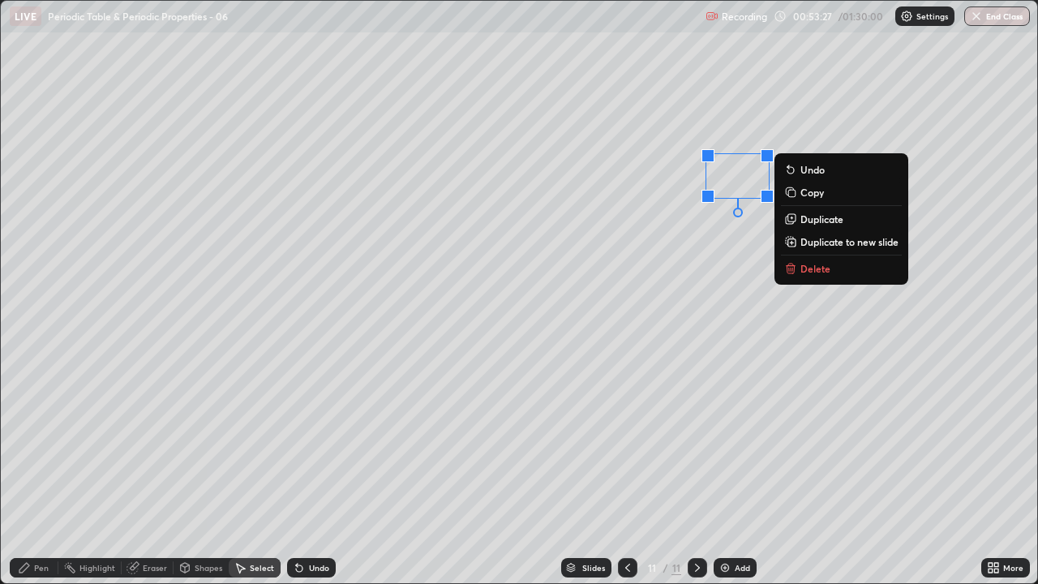
click at [48, 474] on div "Pen" at bounding box center [41, 568] width 15 height 8
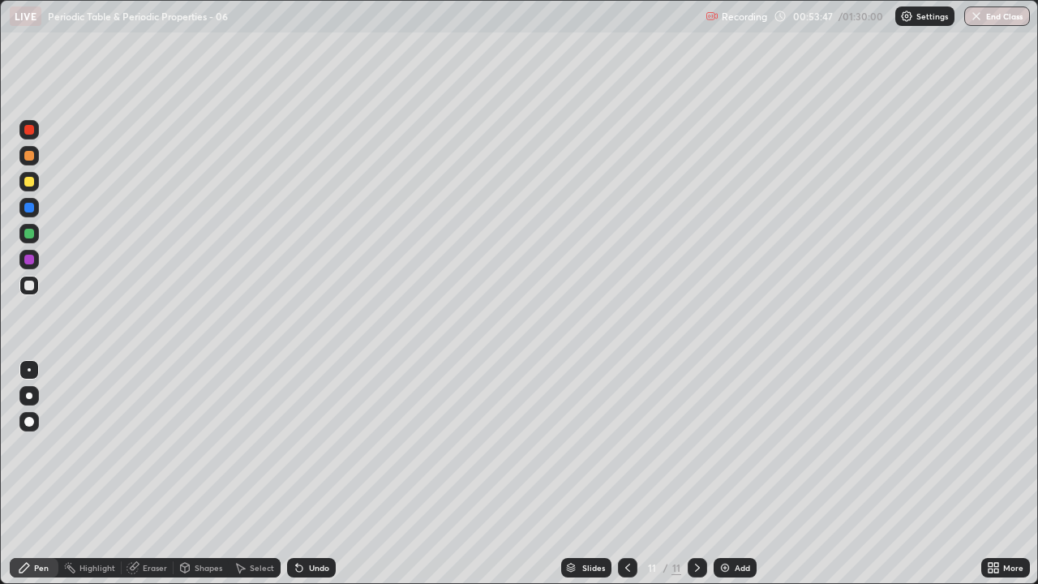
click at [989, 474] on icon at bounding box center [993, 567] width 13 height 13
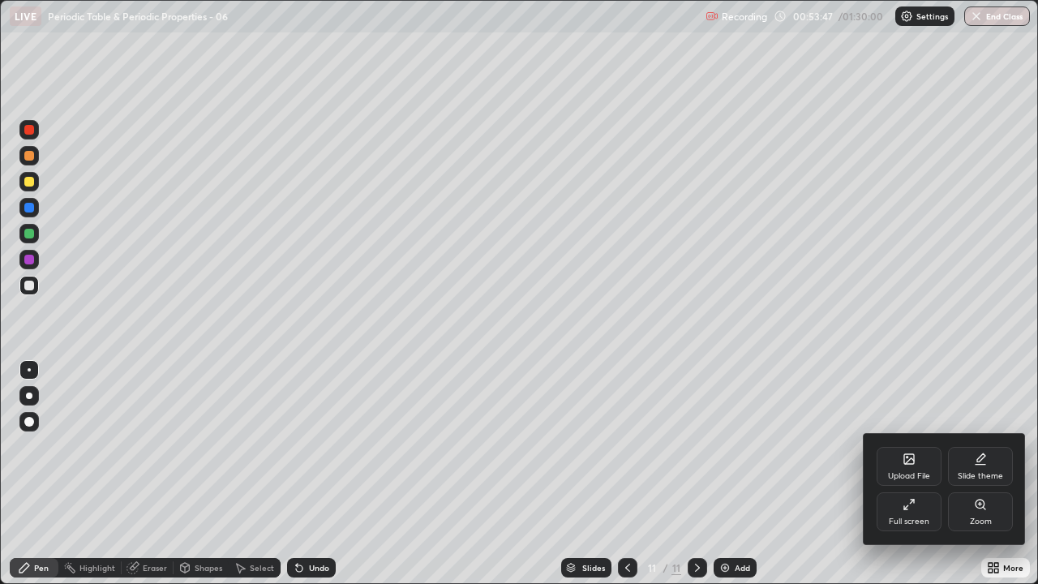
click at [915, 474] on icon at bounding box center [909, 504] width 13 height 13
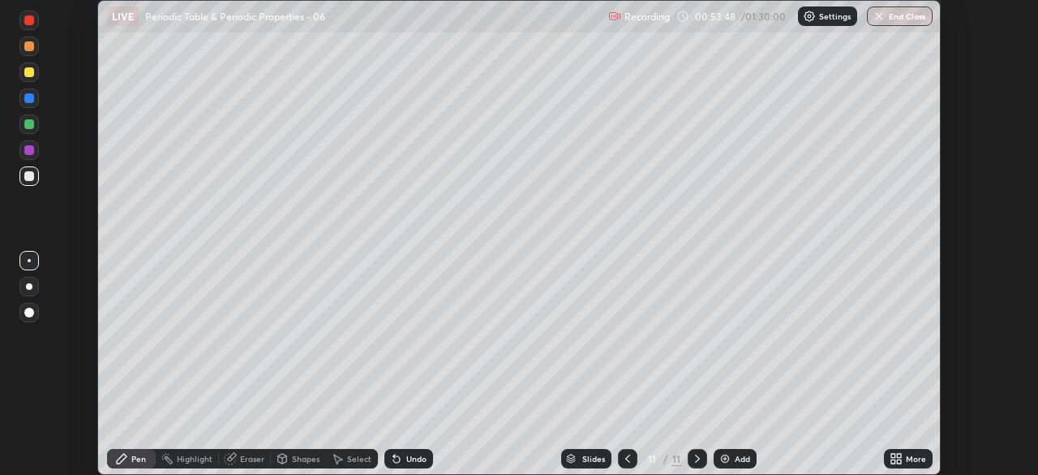
scroll to position [80648, 80084]
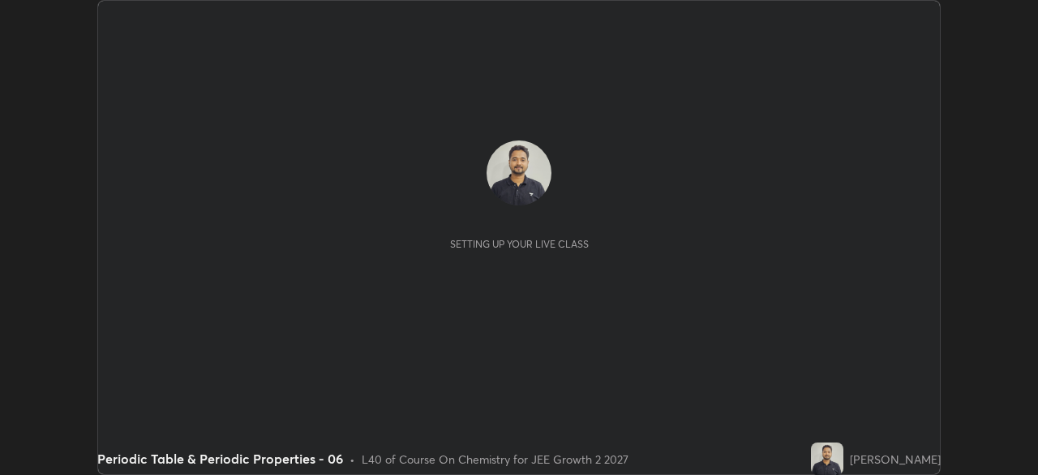
scroll to position [475, 1038]
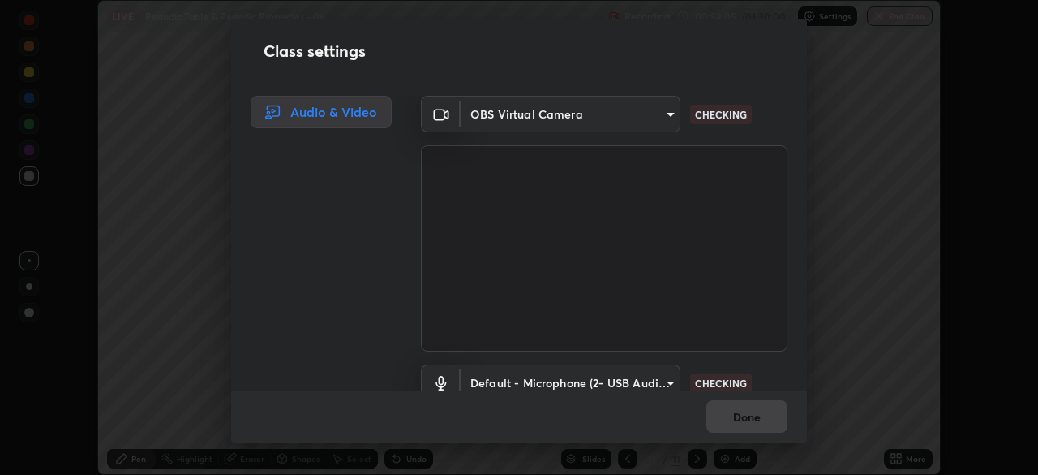
click at [663, 376] on body "Erase all LIVE Periodic Table & Periodic Properties - 06 Recording 00:54:05 / 0…" at bounding box center [519, 237] width 1038 height 475
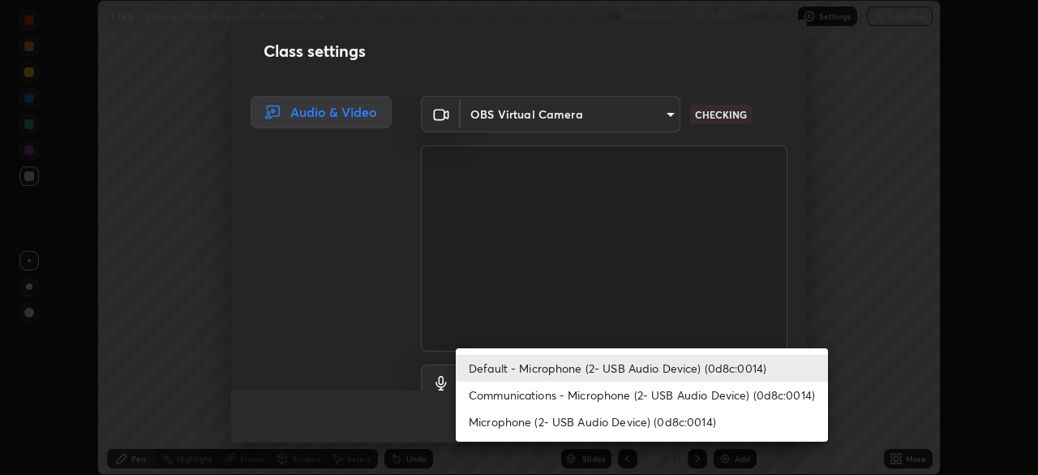
scroll to position [15, 0]
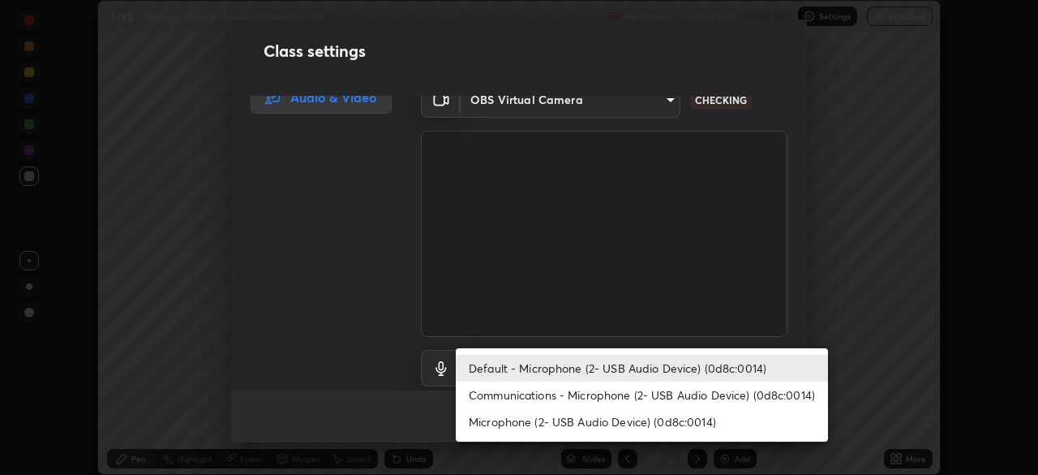
click at [660, 393] on li "Communications - Microphone (2- USB Audio Device) (0d8c:0014)" at bounding box center [642, 394] width 372 height 27
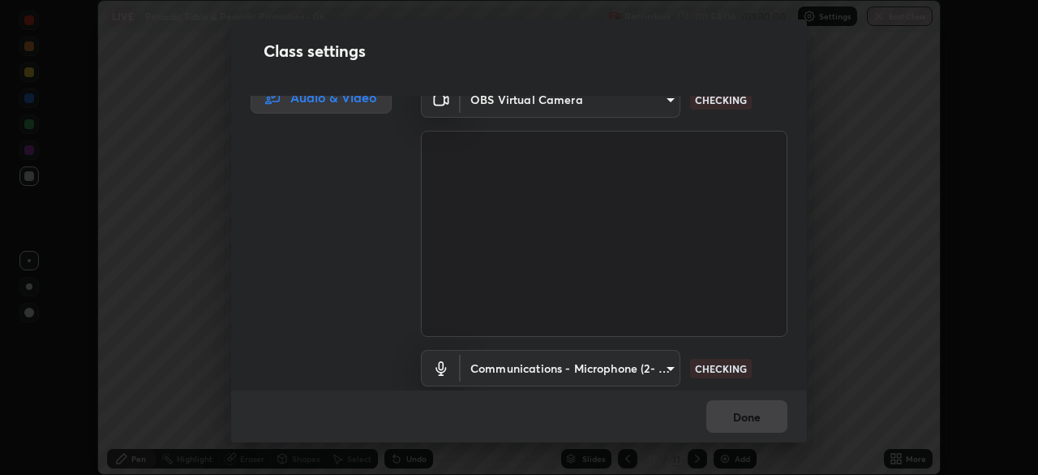
click at [664, 363] on body "Erase all LIVE Periodic Table & Periodic Properties - 06 Recording 00:54:06 / 0…" at bounding box center [519, 237] width 1038 height 475
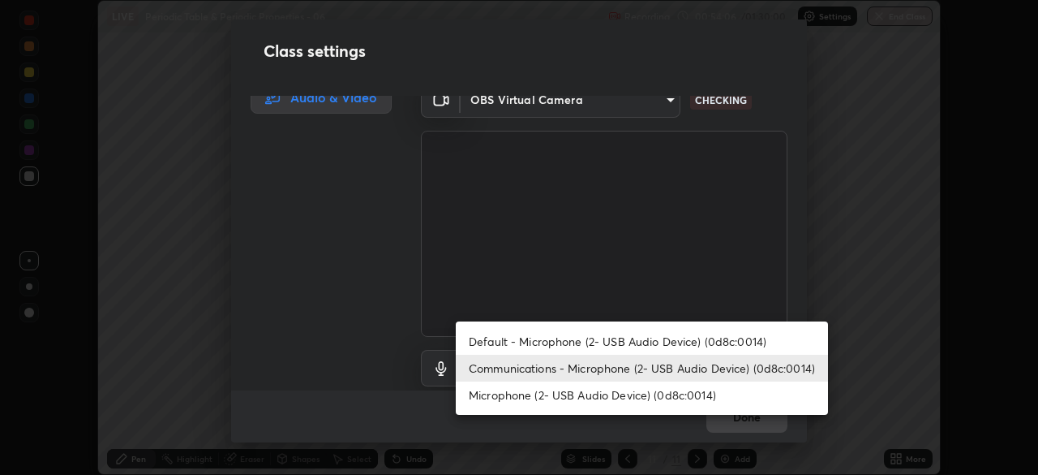
click at [660, 334] on li "Default - Microphone (2- USB Audio Device) (0d8c:0014)" at bounding box center [642, 341] width 372 height 27
type input "default"
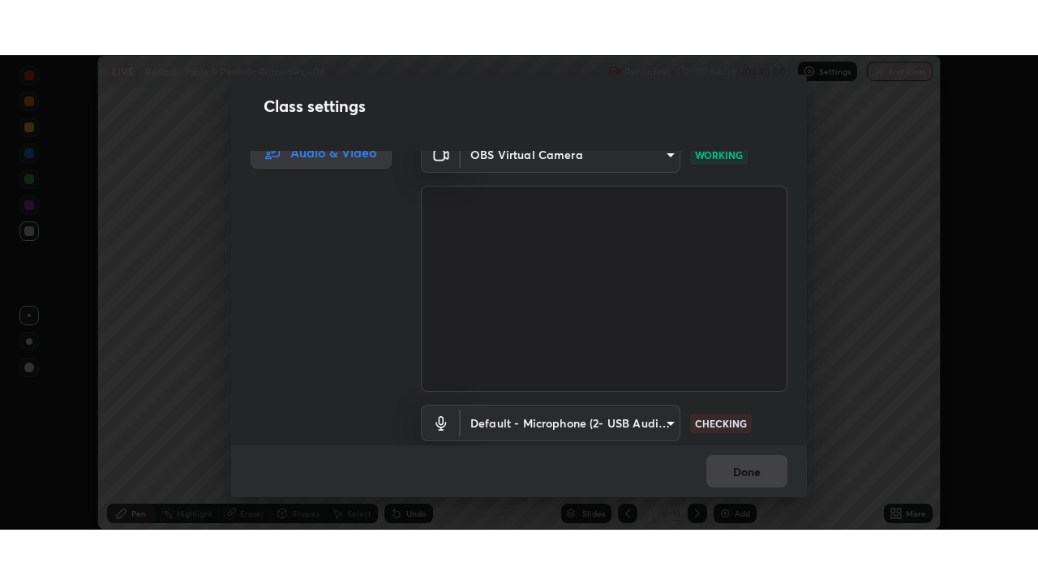
scroll to position [74, 0]
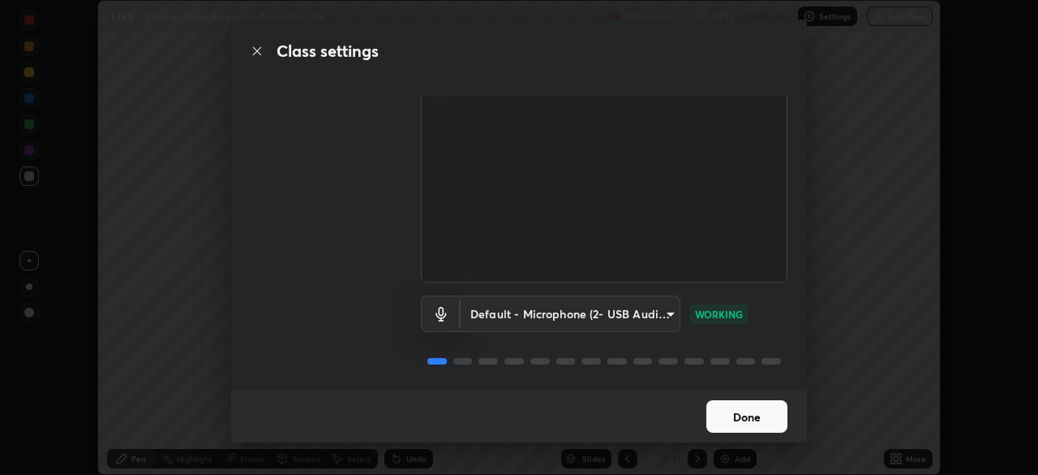
click at [747, 415] on button "Done" at bounding box center [747, 416] width 81 height 32
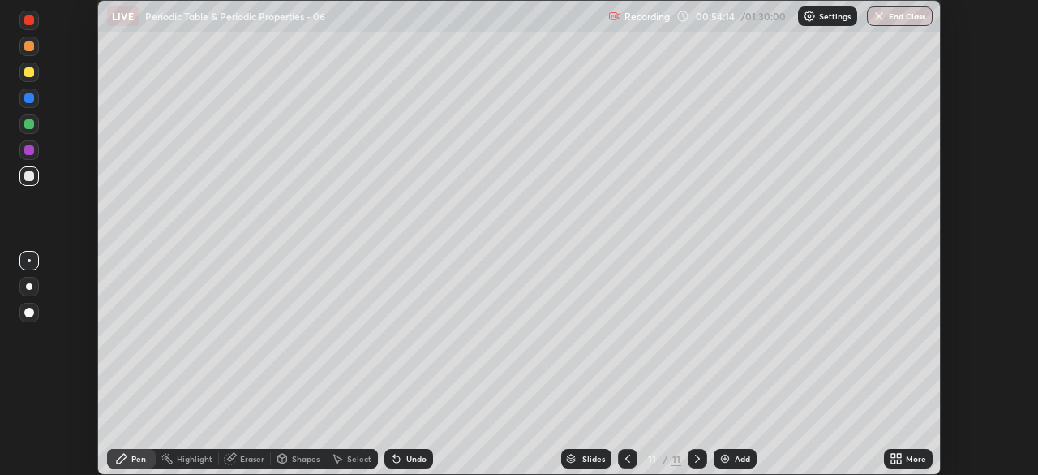
click at [892, 462] on icon at bounding box center [894, 461] width 4 height 4
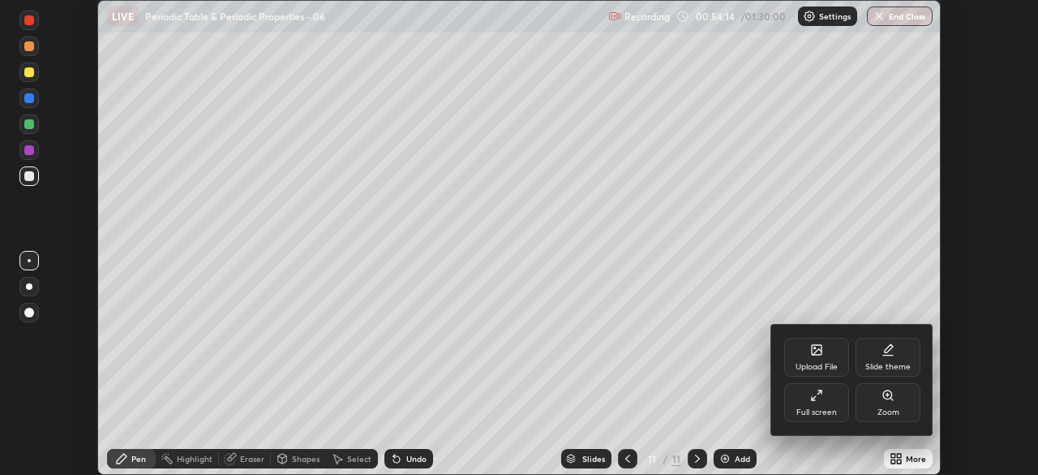
click at [832, 406] on div "Full screen" at bounding box center [816, 402] width 65 height 39
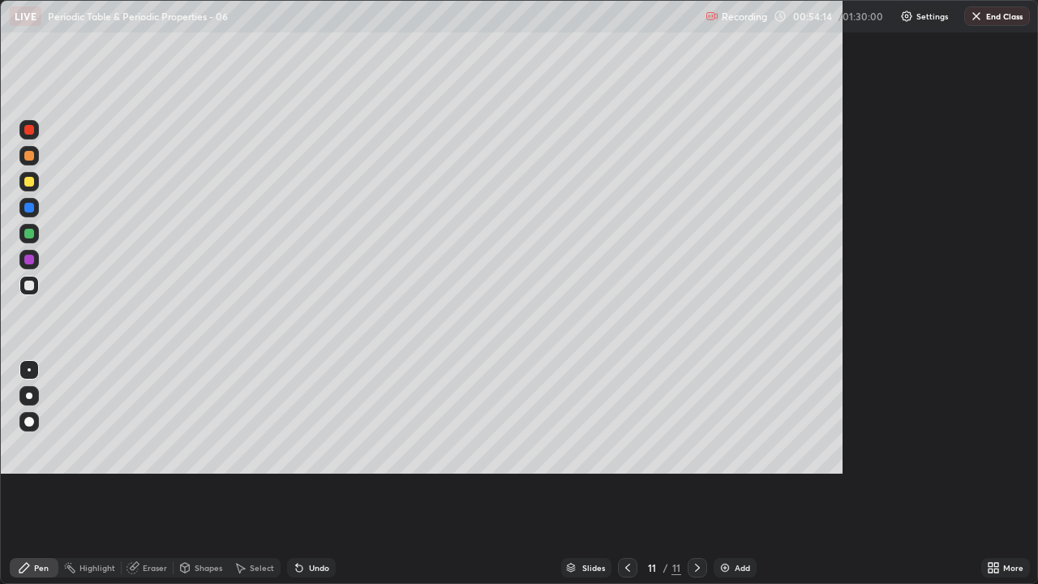
scroll to position [584, 1038]
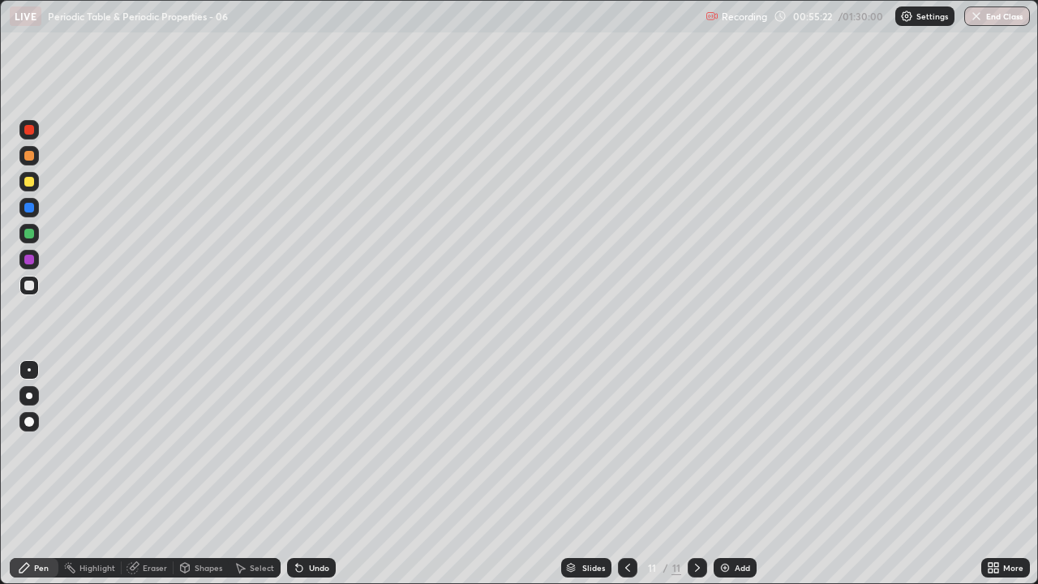
click at [154, 474] on div "Eraser" at bounding box center [155, 568] width 24 height 8
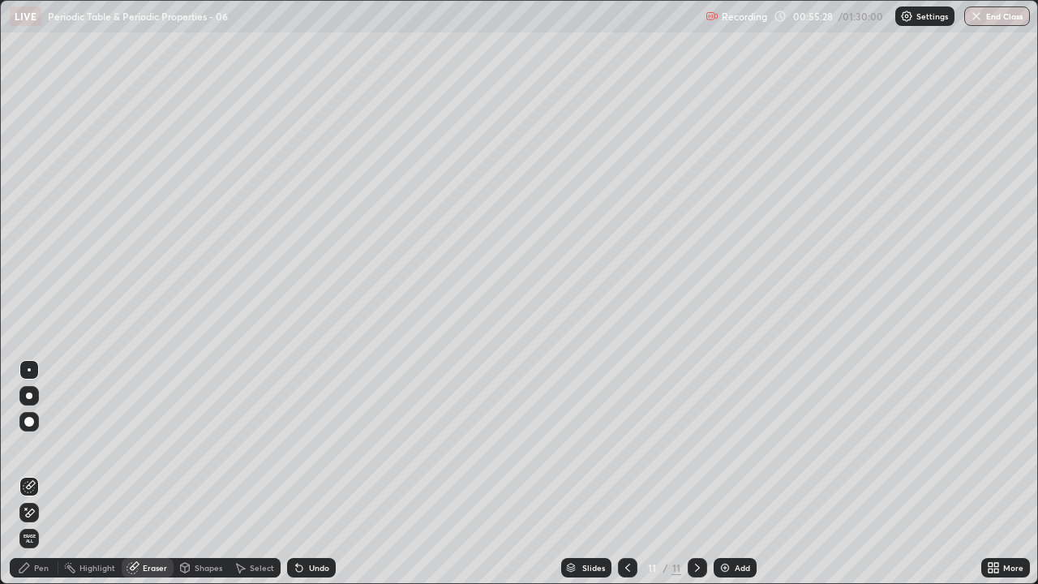
click at [37, 474] on div "Pen" at bounding box center [41, 568] width 15 height 8
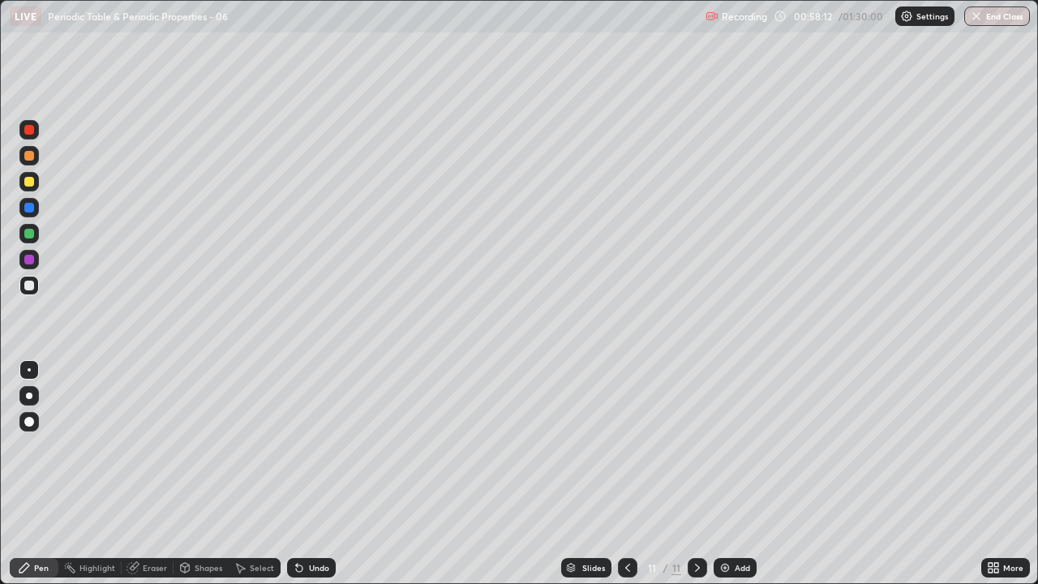
click at [727, 474] on img at bounding box center [725, 567] width 13 height 13
click at [309, 474] on div "Undo" at bounding box center [311, 567] width 49 height 19
click at [311, 474] on div "Undo" at bounding box center [311, 567] width 49 height 19
click at [307, 474] on div "Undo" at bounding box center [311, 567] width 49 height 19
click at [150, 474] on div "Eraser" at bounding box center [155, 568] width 24 height 8
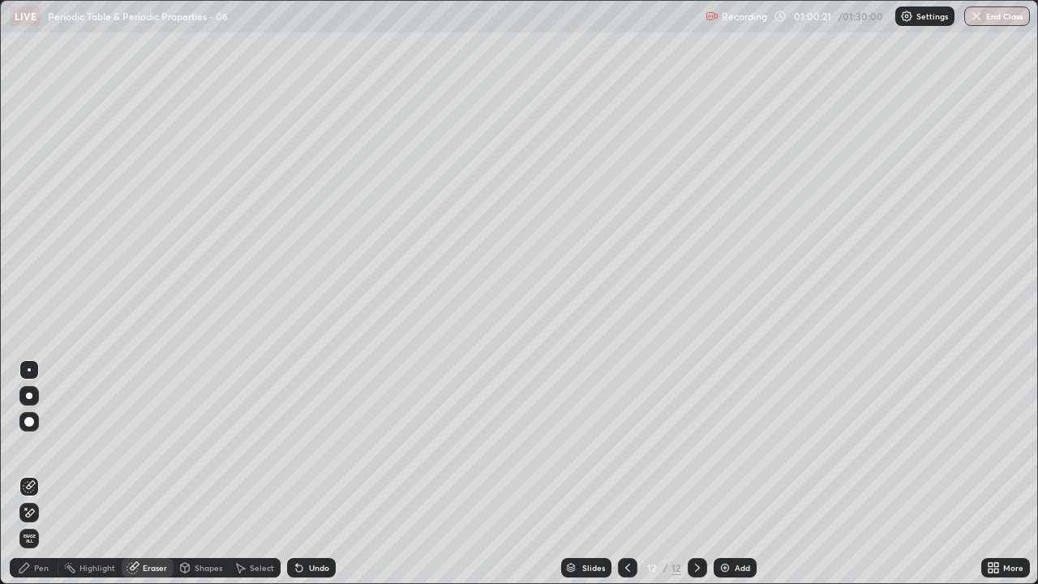
click at [37, 474] on div "Pen" at bounding box center [41, 568] width 15 height 8
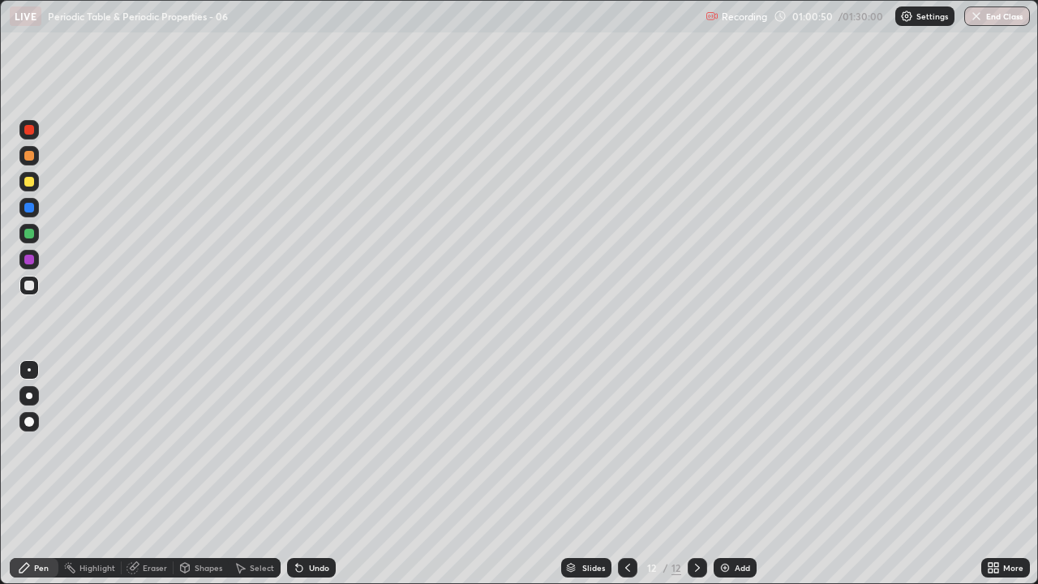
click at [151, 474] on div "Eraser" at bounding box center [155, 568] width 24 height 8
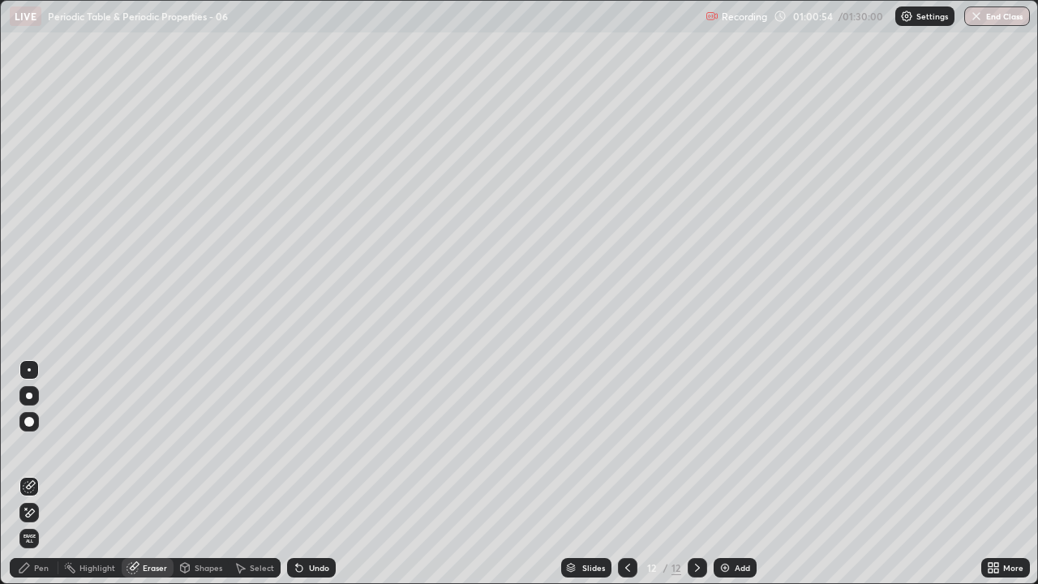
click at [41, 474] on div "Pen" at bounding box center [41, 568] width 15 height 8
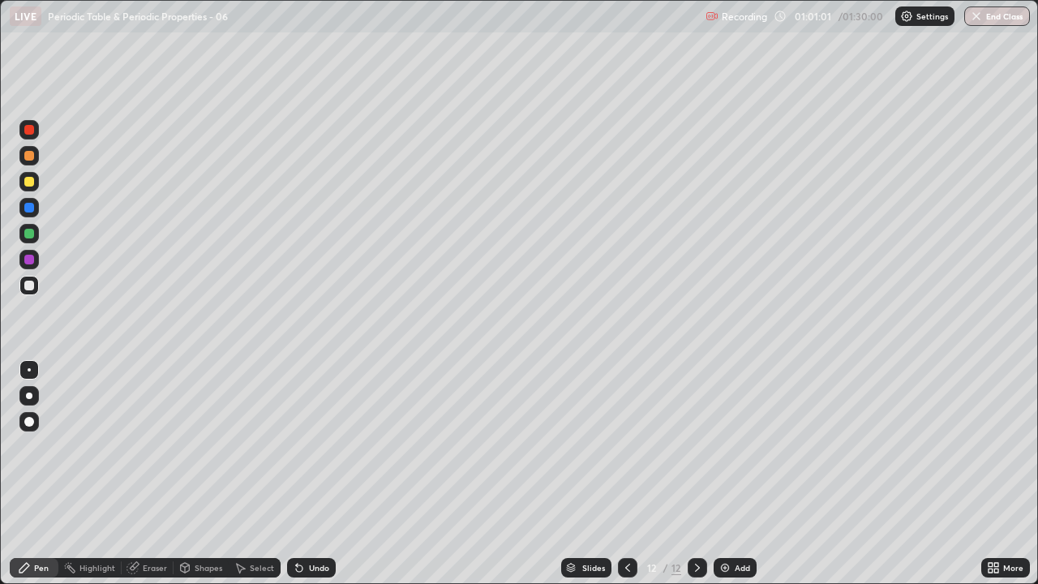
click at [305, 474] on div "Undo" at bounding box center [311, 567] width 49 height 19
click at [312, 474] on div "Undo" at bounding box center [311, 567] width 49 height 19
click at [309, 474] on div "Undo" at bounding box center [319, 568] width 20 height 8
click at [310, 474] on div "Undo" at bounding box center [319, 568] width 20 height 8
click at [28, 237] on div at bounding box center [29, 234] width 10 height 10
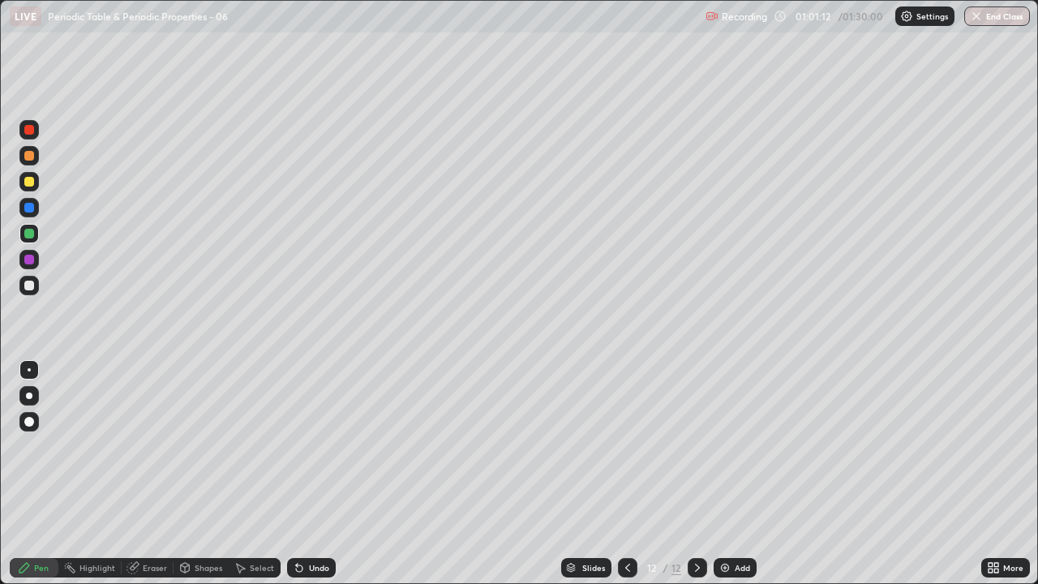
click at [310, 474] on div "Undo" at bounding box center [319, 568] width 20 height 8
click at [29, 285] on div at bounding box center [29, 286] width 10 height 10
click at [29, 210] on div at bounding box center [29, 208] width 10 height 10
click at [30, 284] on div at bounding box center [29, 286] width 10 height 10
click at [722, 474] on img at bounding box center [725, 567] width 13 height 13
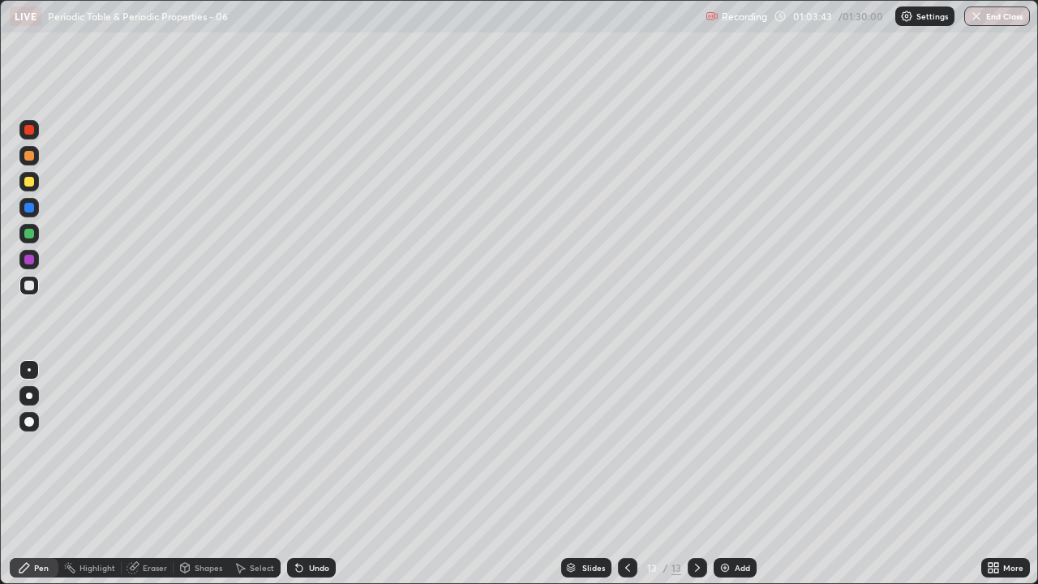
click at [314, 474] on div "Undo" at bounding box center [311, 567] width 49 height 19
click at [309, 474] on div "Undo" at bounding box center [319, 568] width 20 height 8
click at [317, 474] on div "Undo" at bounding box center [319, 568] width 20 height 8
click at [250, 474] on div "Select" at bounding box center [262, 568] width 24 height 8
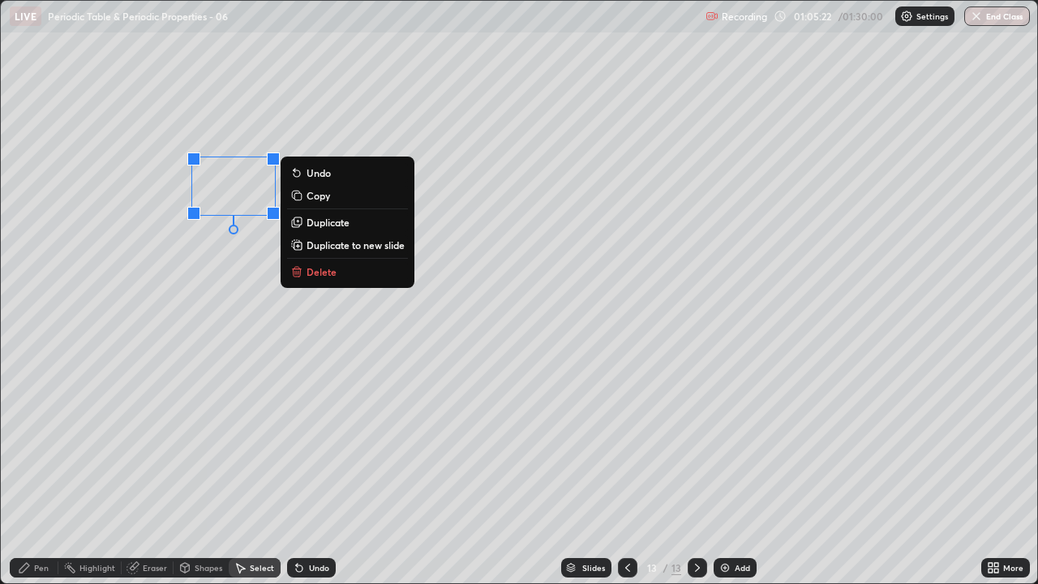
click at [318, 272] on p "Delete" at bounding box center [322, 271] width 30 height 13
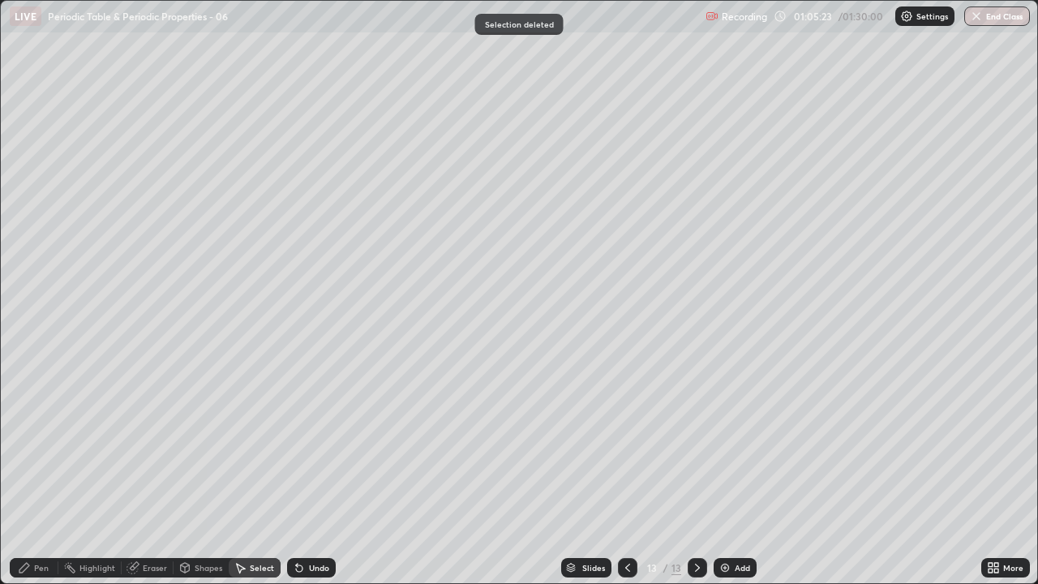
click at [46, 474] on div "Pen" at bounding box center [41, 568] width 15 height 8
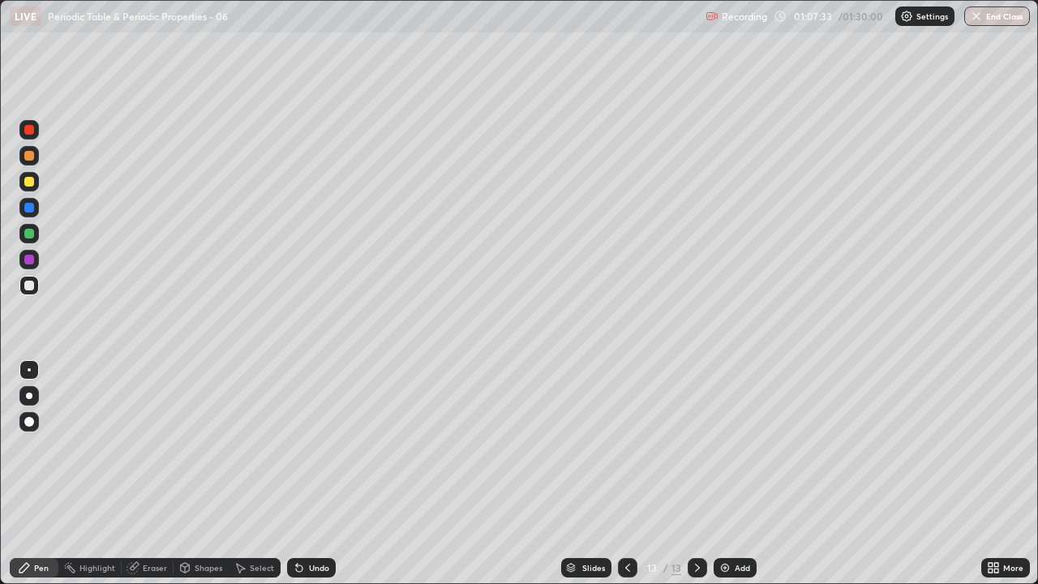
click at [30, 233] on div at bounding box center [29, 234] width 10 height 10
click at [29, 284] on div at bounding box center [29, 286] width 10 height 10
click at [30, 286] on div at bounding box center [29, 286] width 10 height 10
click at [32, 286] on div at bounding box center [29, 286] width 10 height 10
click at [727, 474] on img at bounding box center [725, 567] width 13 height 13
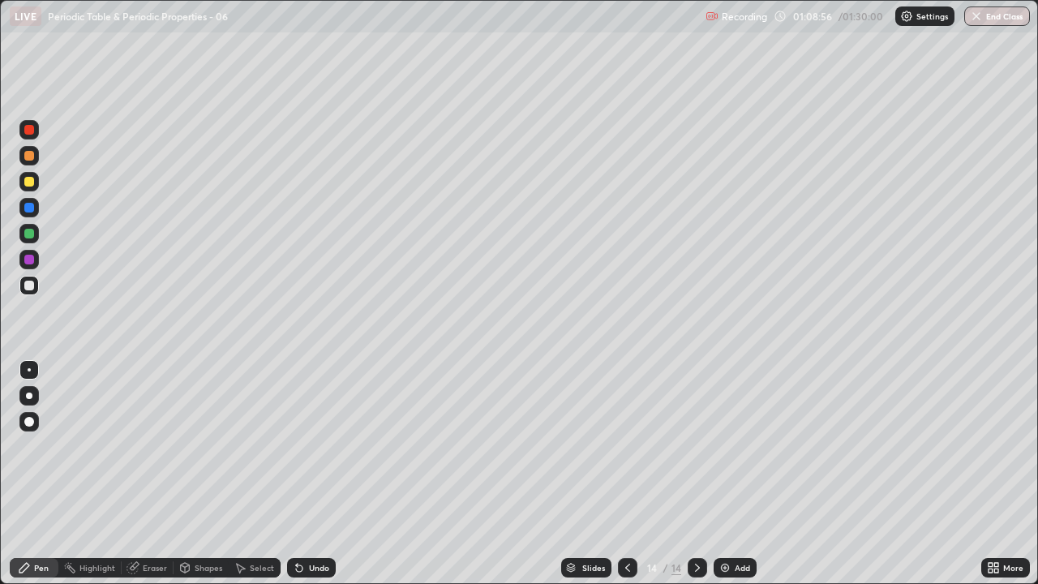
click at [626, 474] on icon at bounding box center [627, 567] width 13 height 13
click at [696, 474] on icon at bounding box center [697, 567] width 13 height 13
click at [309, 474] on div "Undo" at bounding box center [319, 568] width 20 height 8
click at [312, 474] on div "Undo" at bounding box center [308, 568] width 55 height 32
click at [292, 474] on div "Undo" at bounding box center [311, 567] width 49 height 19
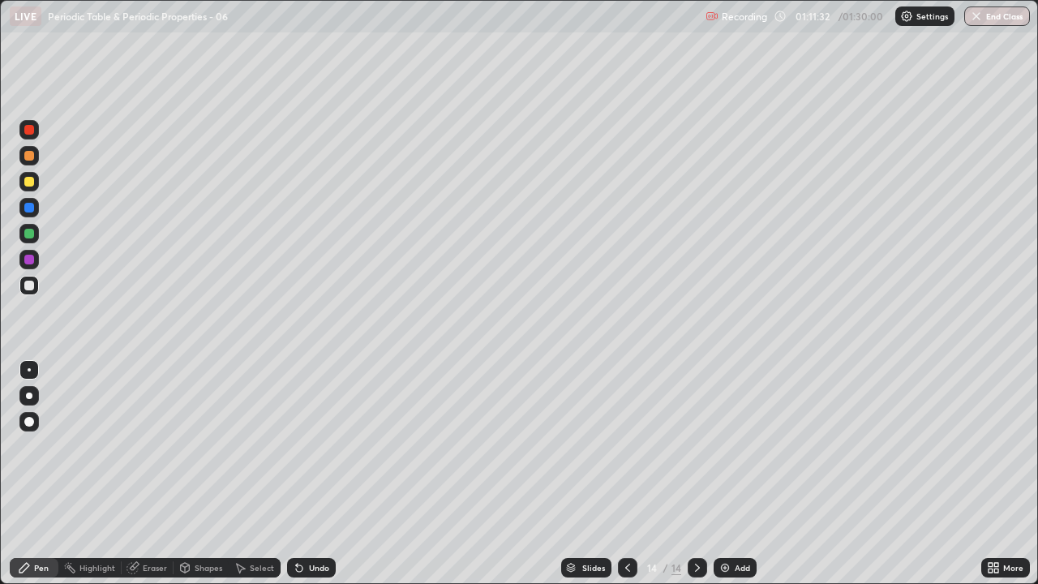
click at [312, 474] on div "Undo" at bounding box center [311, 567] width 49 height 19
click at [310, 474] on div "Undo" at bounding box center [319, 568] width 20 height 8
click at [308, 474] on div "Undo" at bounding box center [311, 567] width 49 height 19
click at [320, 474] on div "Undo" at bounding box center [319, 568] width 20 height 8
click at [317, 474] on div "Undo" at bounding box center [319, 568] width 20 height 8
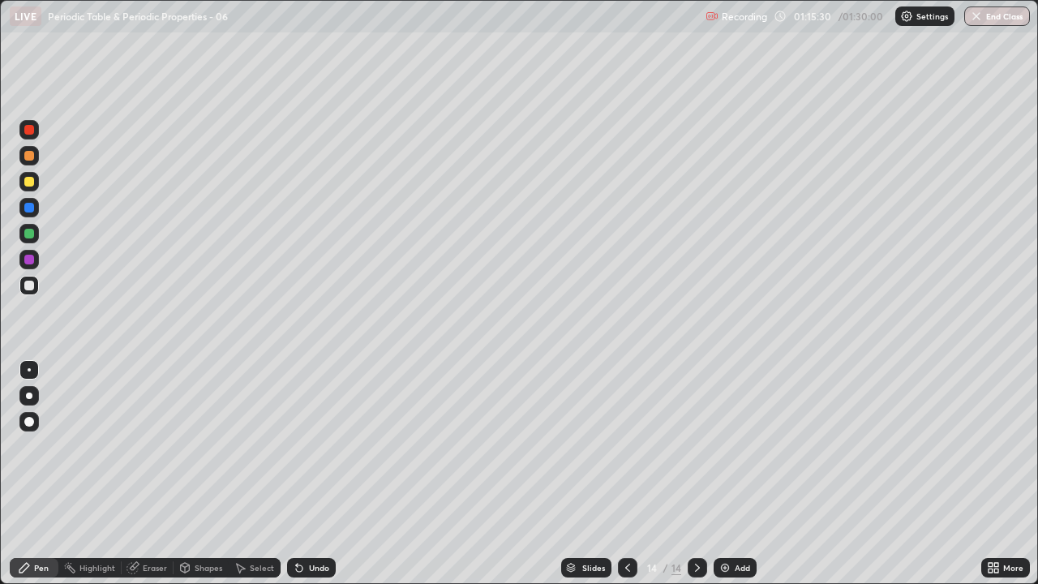
click at [722, 474] on img at bounding box center [725, 567] width 13 height 13
click at [254, 474] on div "Select" at bounding box center [262, 568] width 24 height 8
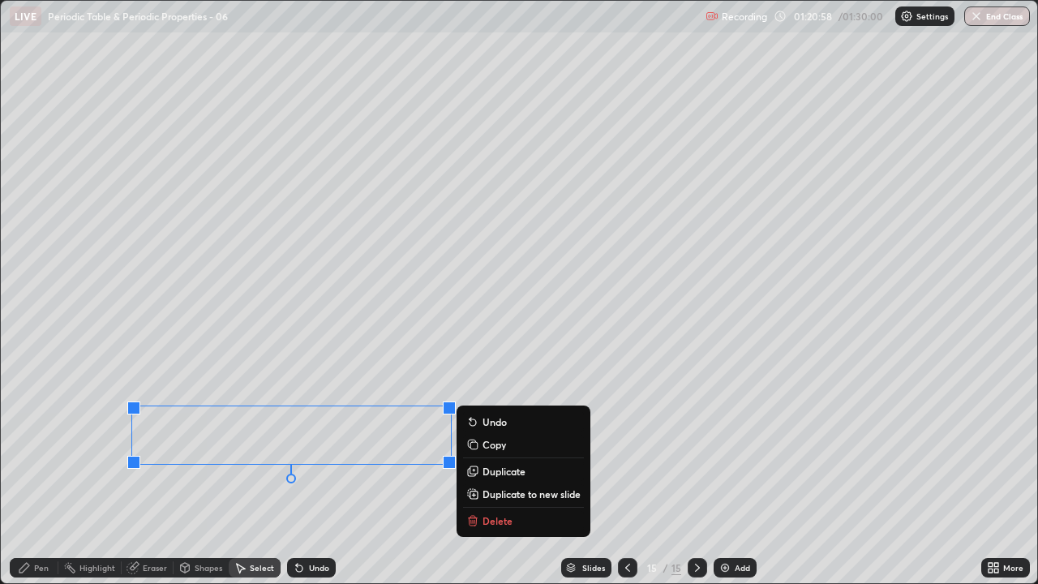
click at [528, 474] on p "Duplicate to new slide" at bounding box center [532, 494] width 98 height 13
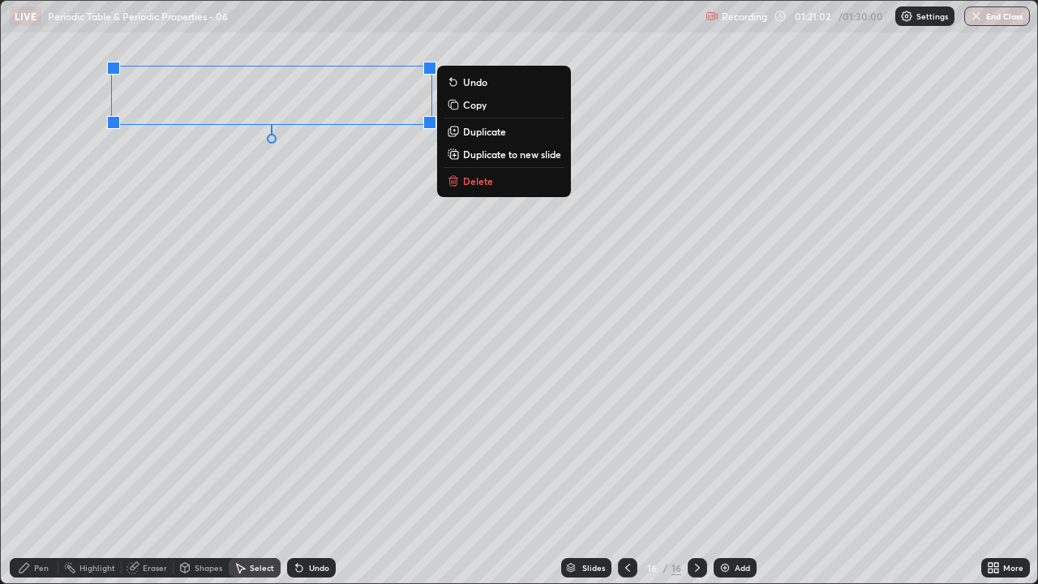
click at [41, 474] on div "Pen" at bounding box center [41, 568] width 15 height 8
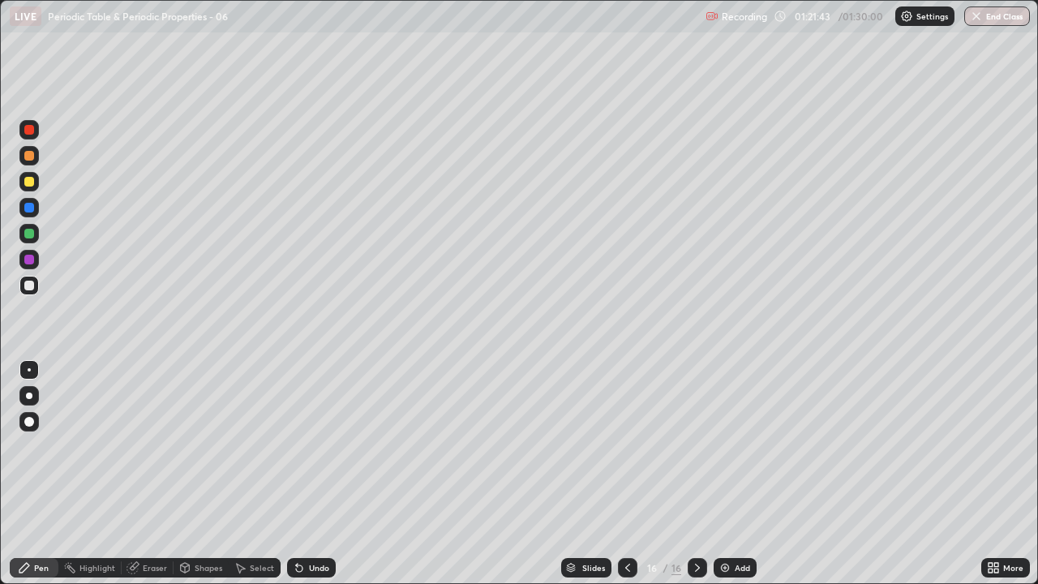
click at [317, 474] on div "Undo" at bounding box center [319, 568] width 20 height 8
click at [314, 474] on div "Undo" at bounding box center [319, 568] width 20 height 8
click at [31, 185] on div at bounding box center [29, 182] width 10 height 10
click at [29, 284] on div at bounding box center [29, 286] width 10 height 10
click at [316, 474] on div "Undo" at bounding box center [319, 568] width 20 height 8
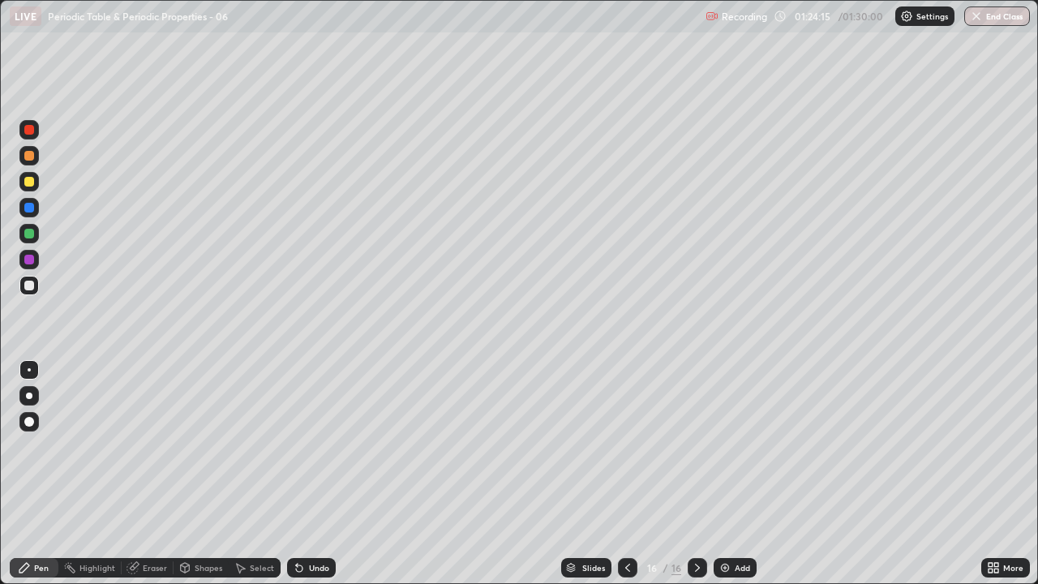
click at [729, 474] on img at bounding box center [725, 567] width 13 height 13
click at [315, 474] on div "Undo" at bounding box center [319, 568] width 20 height 8
click at [264, 474] on div "Select" at bounding box center [262, 568] width 24 height 8
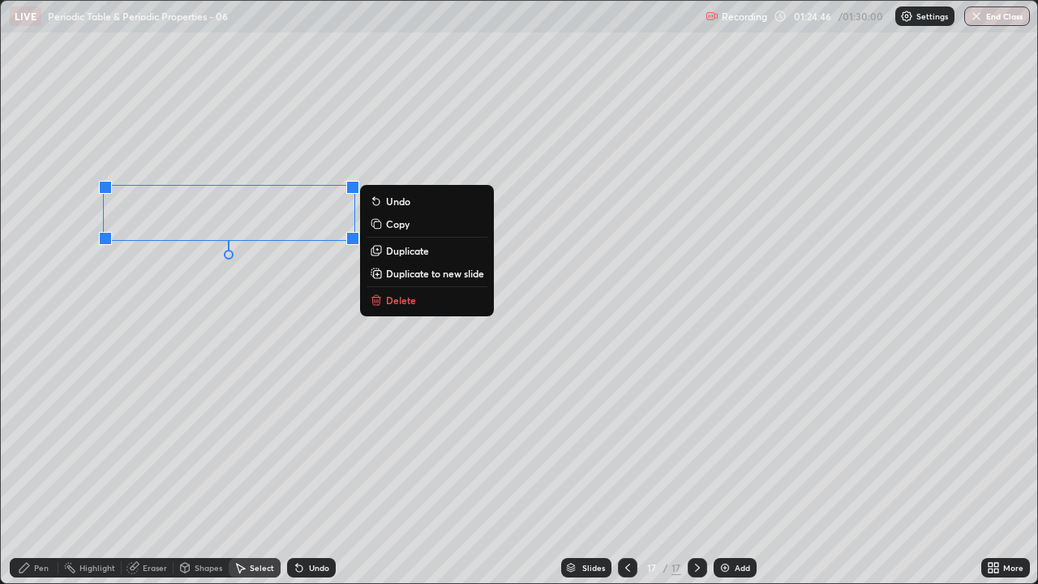
click at [406, 300] on p "Delete" at bounding box center [401, 300] width 30 height 13
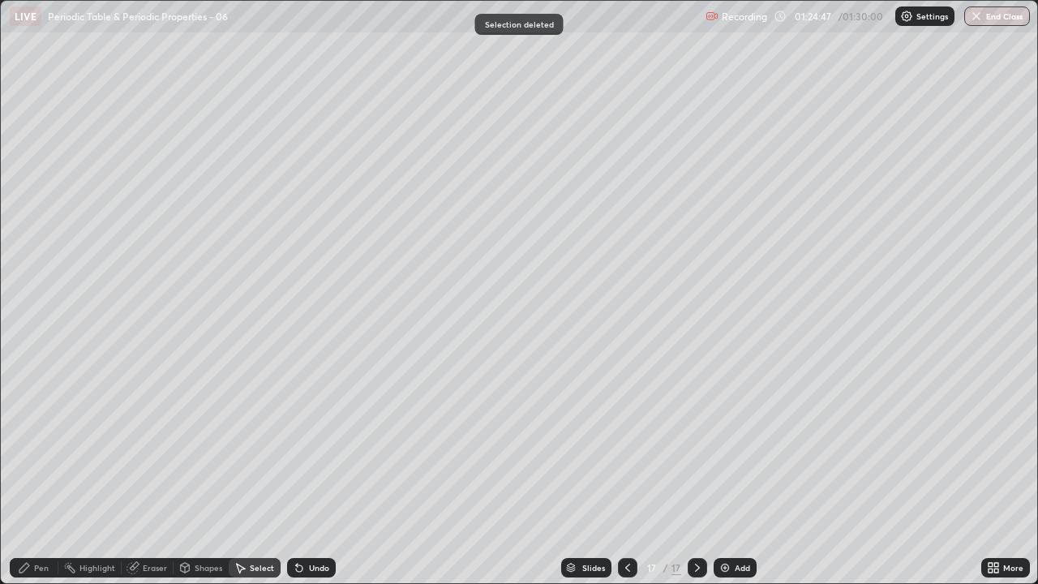
click at [37, 474] on div "Pen" at bounding box center [41, 568] width 15 height 8
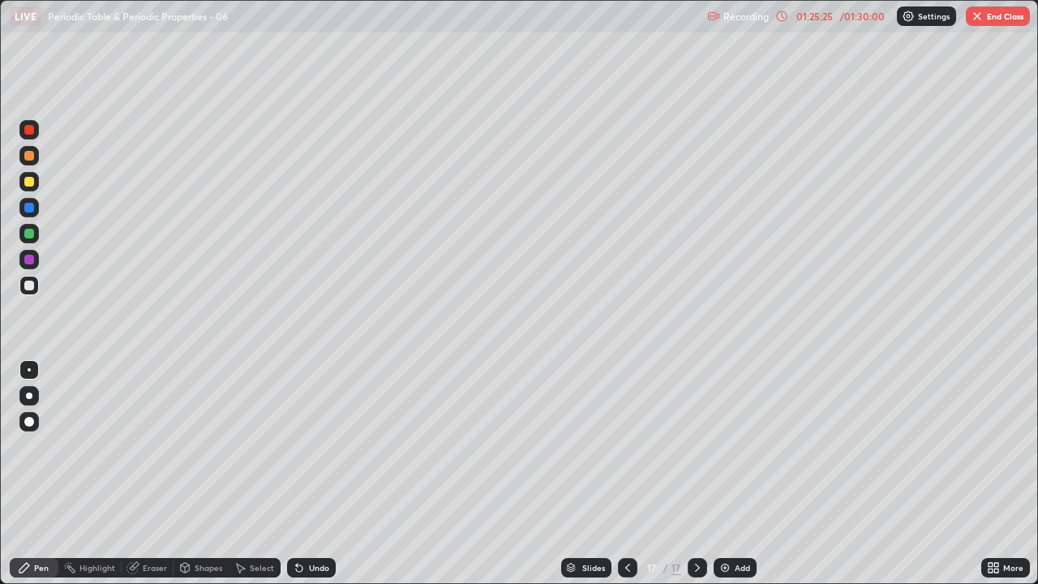
click at [805, 21] on div "01:25:25 / 01:30:00" at bounding box center [832, 16] width 112 height 13
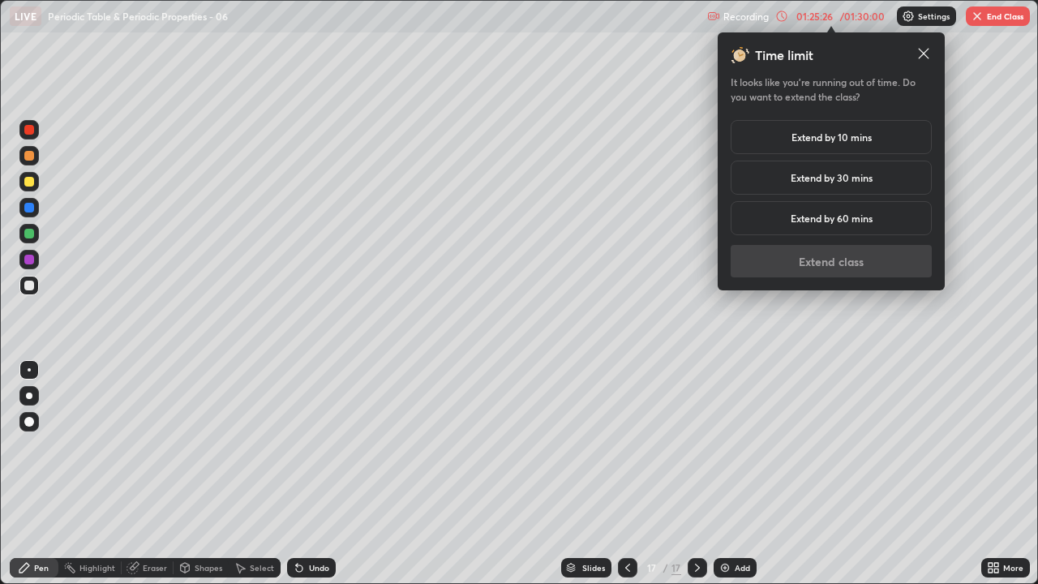
click at [842, 135] on h5 "Extend by 10 mins" at bounding box center [832, 137] width 80 height 15
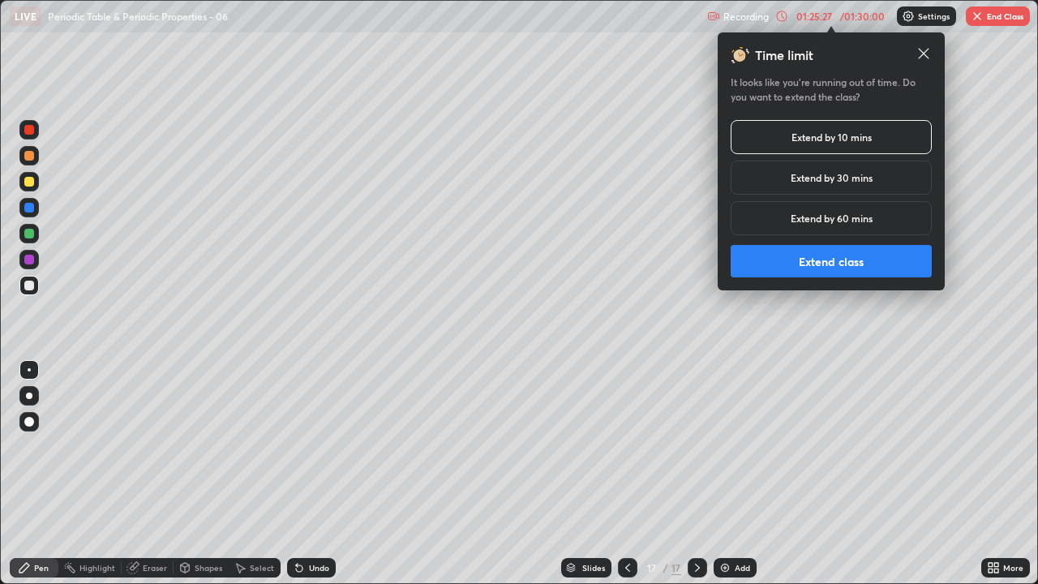
click at [839, 264] on button "Extend class" at bounding box center [831, 261] width 201 height 32
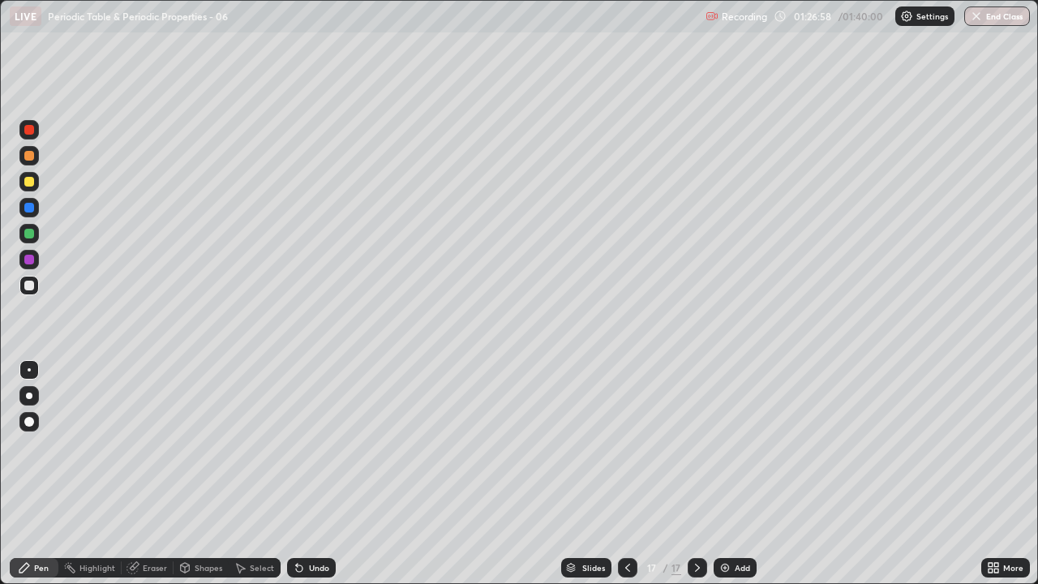
click at [726, 474] on img at bounding box center [725, 567] width 13 height 13
click at [312, 474] on div "Undo" at bounding box center [311, 567] width 49 height 19
click at [309, 474] on div "Undo" at bounding box center [319, 568] width 20 height 8
click at [305, 474] on div "Undo" at bounding box center [311, 567] width 49 height 19
click at [312, 474] on div "Undo" at bounding box center [319, 568] width 20 height 8
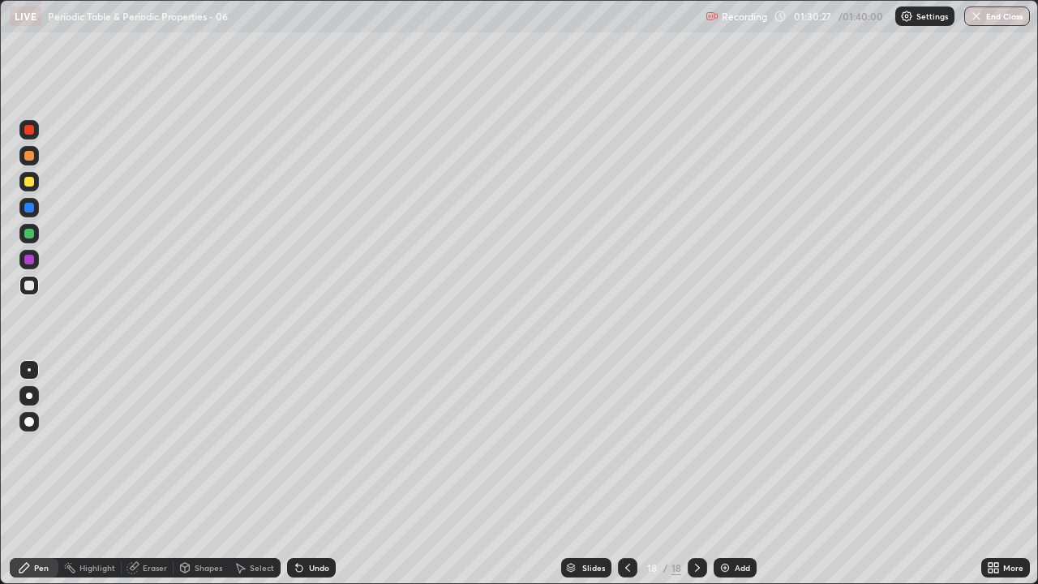
click at [309, 474] on div "Undo" at bounding box center [319, 568] width 20 height 8
click at [303, 474] on icon at bounding box center [299, 567] width 13 height 13
click at [724, 474] on img at bounding box center [725, 567] width 13 height 13
click at [813, 20] on div "01:35:07" at bounding box center [814, 16] width 45 height 10
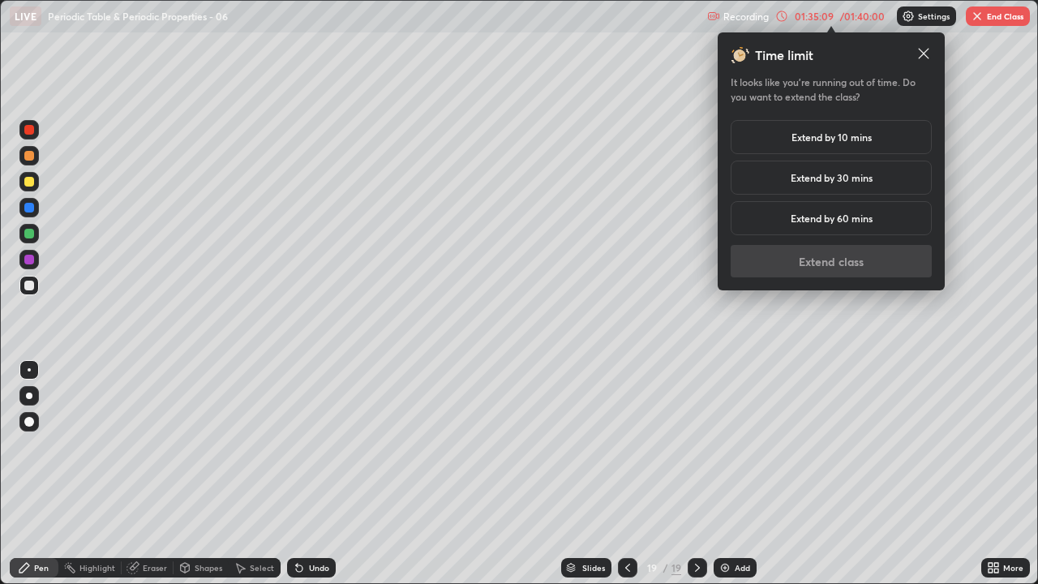
click at [840, 180] on h5 "Extend by 30 mins" at bounding box center [832, 177] width 82 height 15
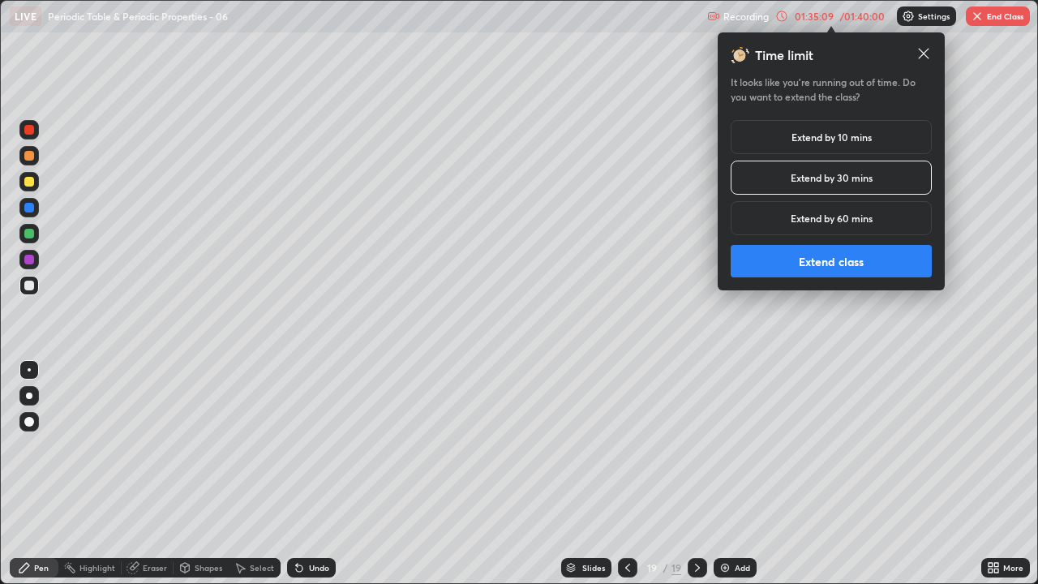
click at [844, 256] on button "Extend class" at bounding box center [831, 261] width 201 height 32
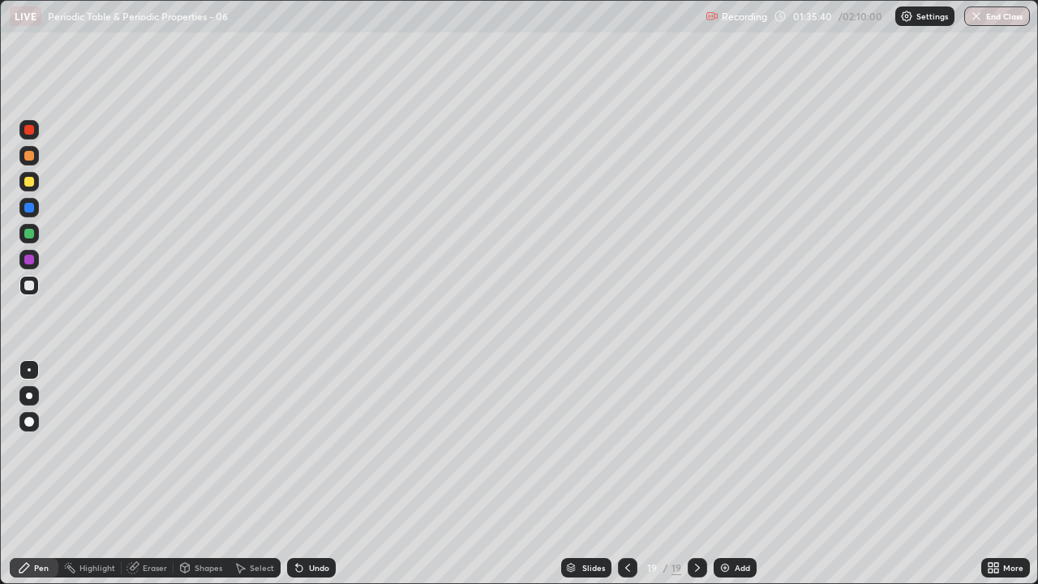
click at [157, 474] on div "Eraser" at bounding box center [155, 568] width 24 height 8
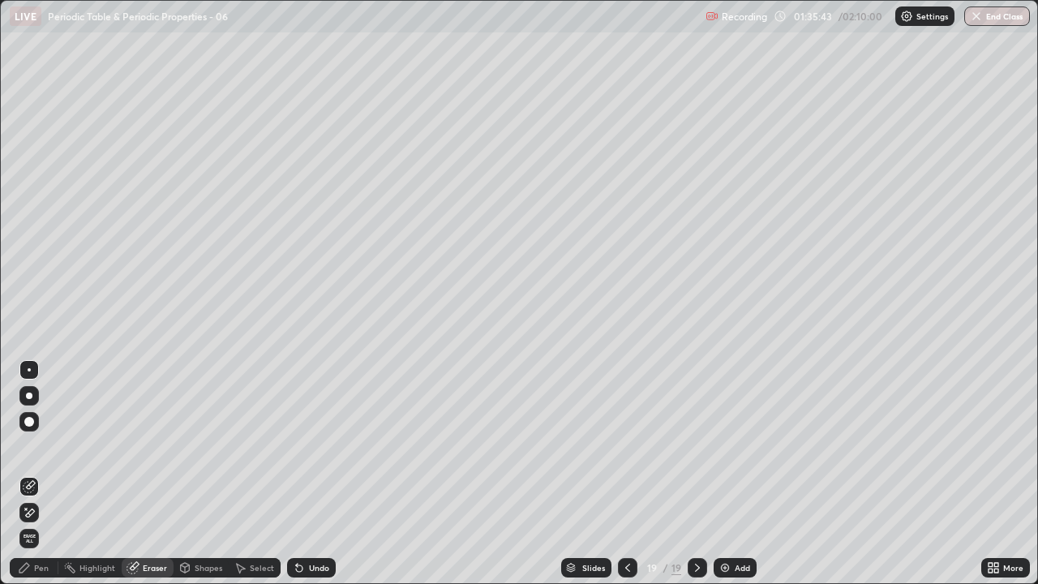
click at [41, 474] on div "Pen" at bounding box center [41, 568] width 15 height 8
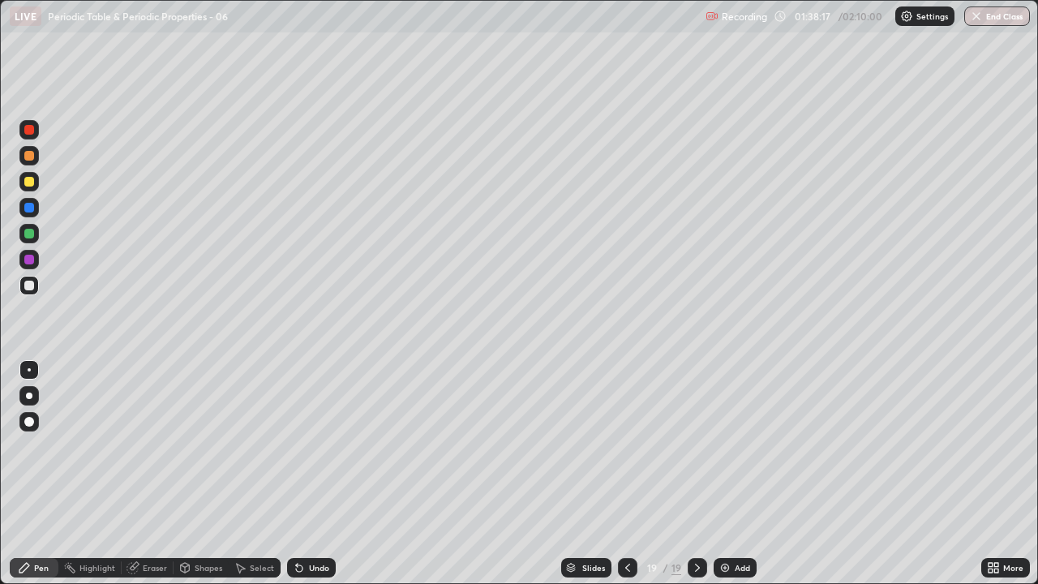
click at [722, 474] on img at bounding box center [725, 567] width 13 height 13
click at [30, 234] on div at bounding box center [29, 234] width 10 height 10
click at [41, 474] on div "Pen" at bounding box center [41, 568] width 15 height 8
click at [36, 290] on div at bounding box center [28, 285] width 19 height 19
click at [991, 19] on button "End Class" at bounding box center [998, 15] width 66 height 19
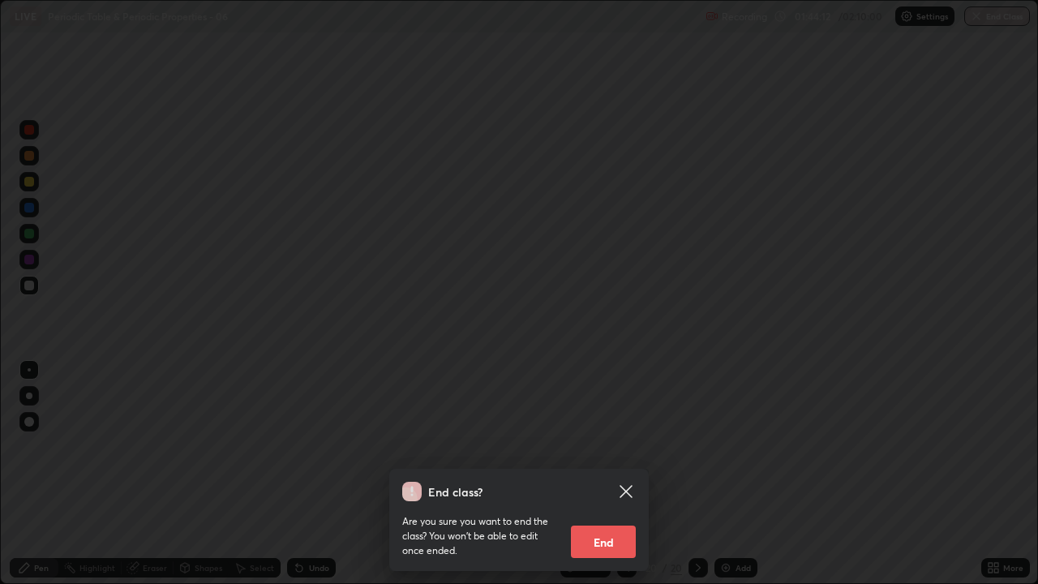
click at [583, 474] on button "End" at bounding box center [603, 542] width 65 height 32
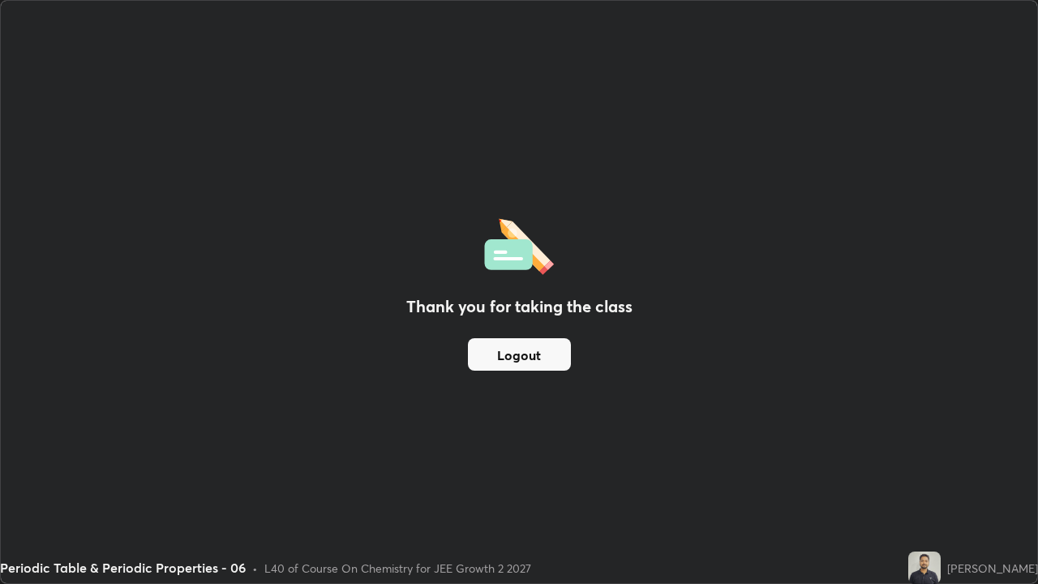
click at [521, 346] on button "Logout" at bounding box center [519, 354] width 103 height 32
